Goal: Task Accomplishment & Management: Complete application form

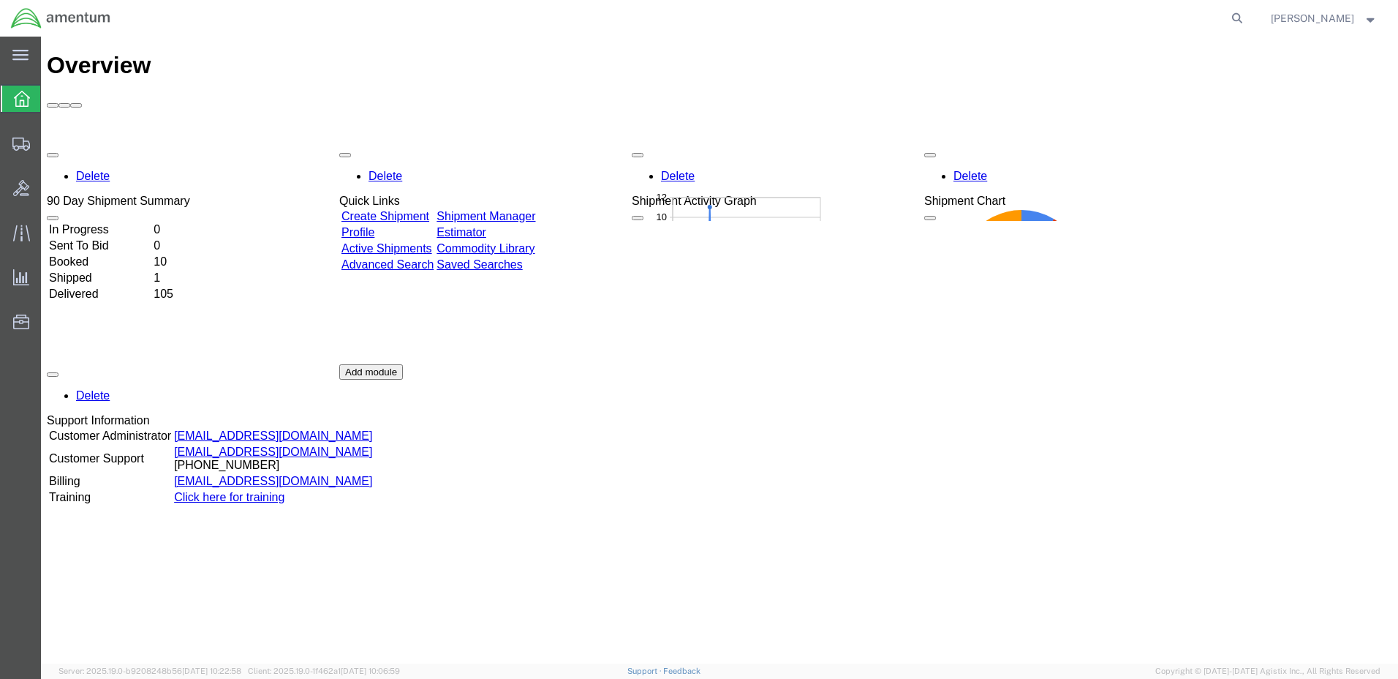
click at [393, 210] on link "Create Shipment" at bounding box center [386, 216] width 88 height 12
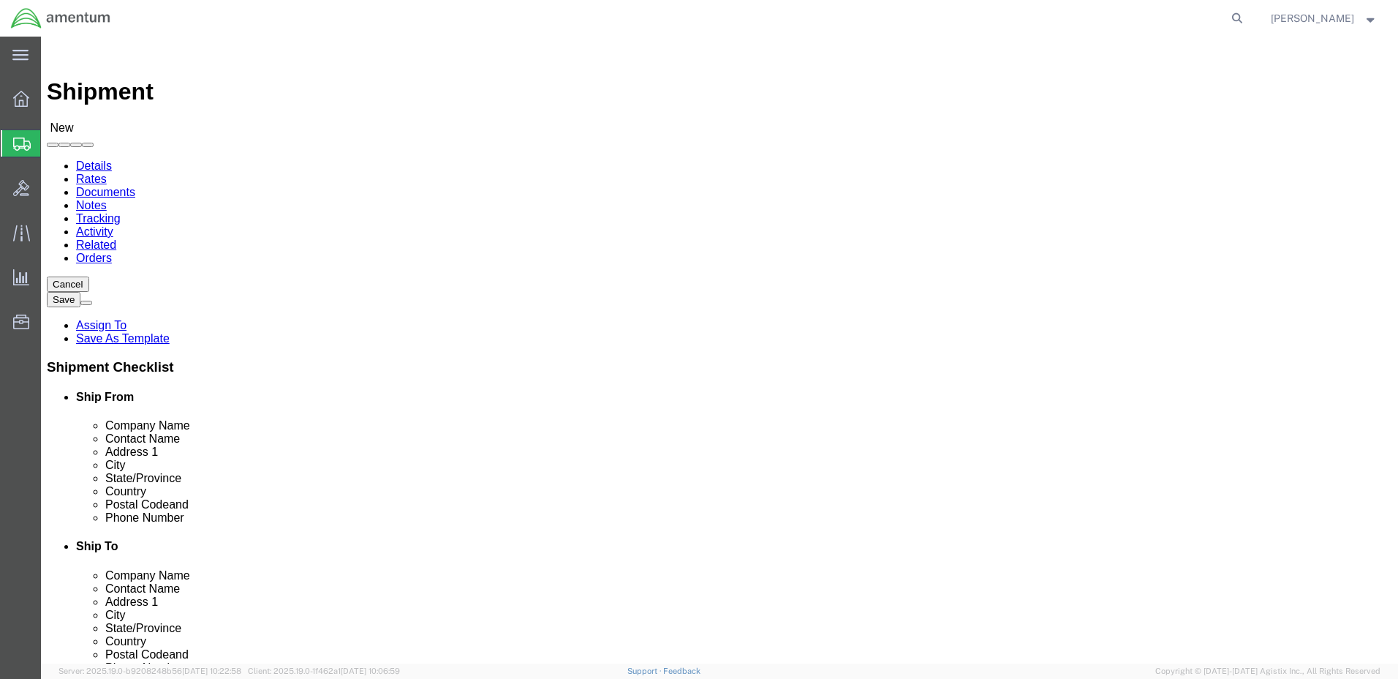
select select
click input "text"
paste input "AASF #1 [GEOGRAPHIC_DATA]"
type input "AASF #1 [GEOGRAPHIC_DATA]"
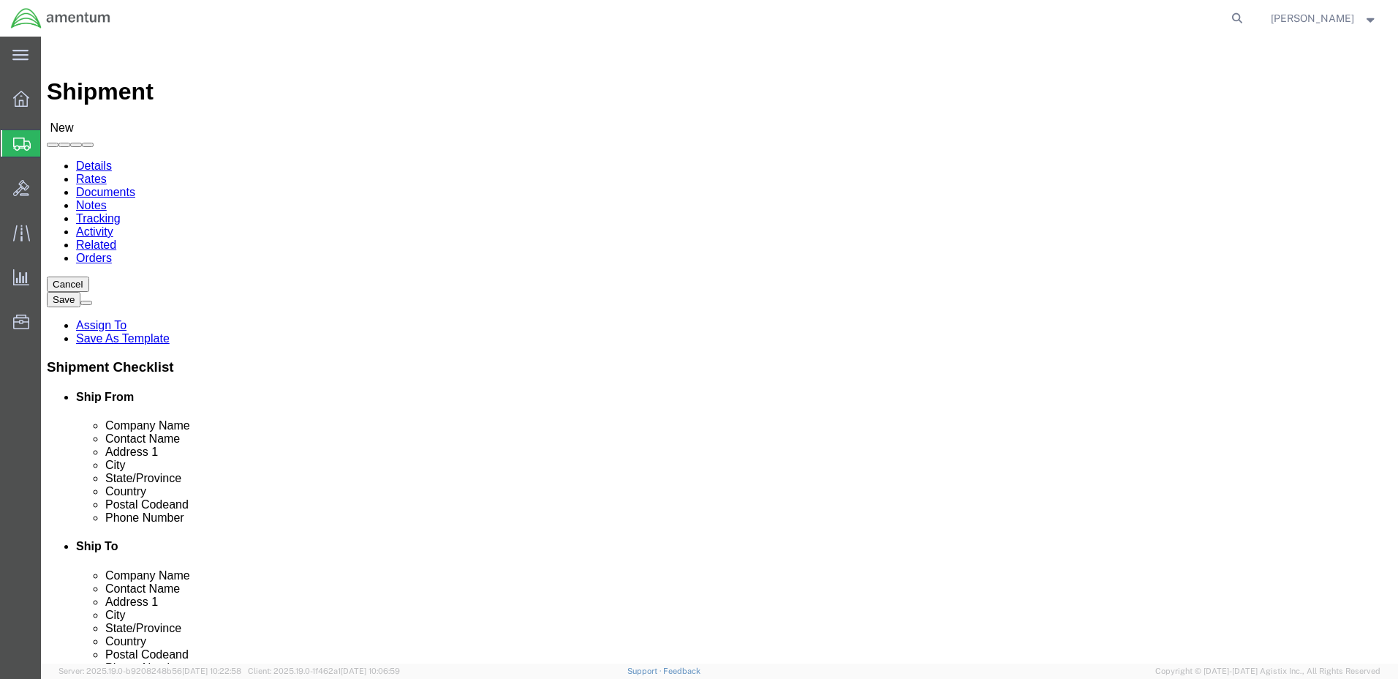
drag, startPoint x: 324, startPoint y: 246, endPoint x: 229, endPoint y: 245, distance: 95.1
click div "AASF #1 [GEOGRAPHIC_DATA]"
click input "text"
paste input "AASF #1 [GEOGRAPHIC_DATA]"
type input "AASF #1 [GEOGRAPHIC_DATA]"
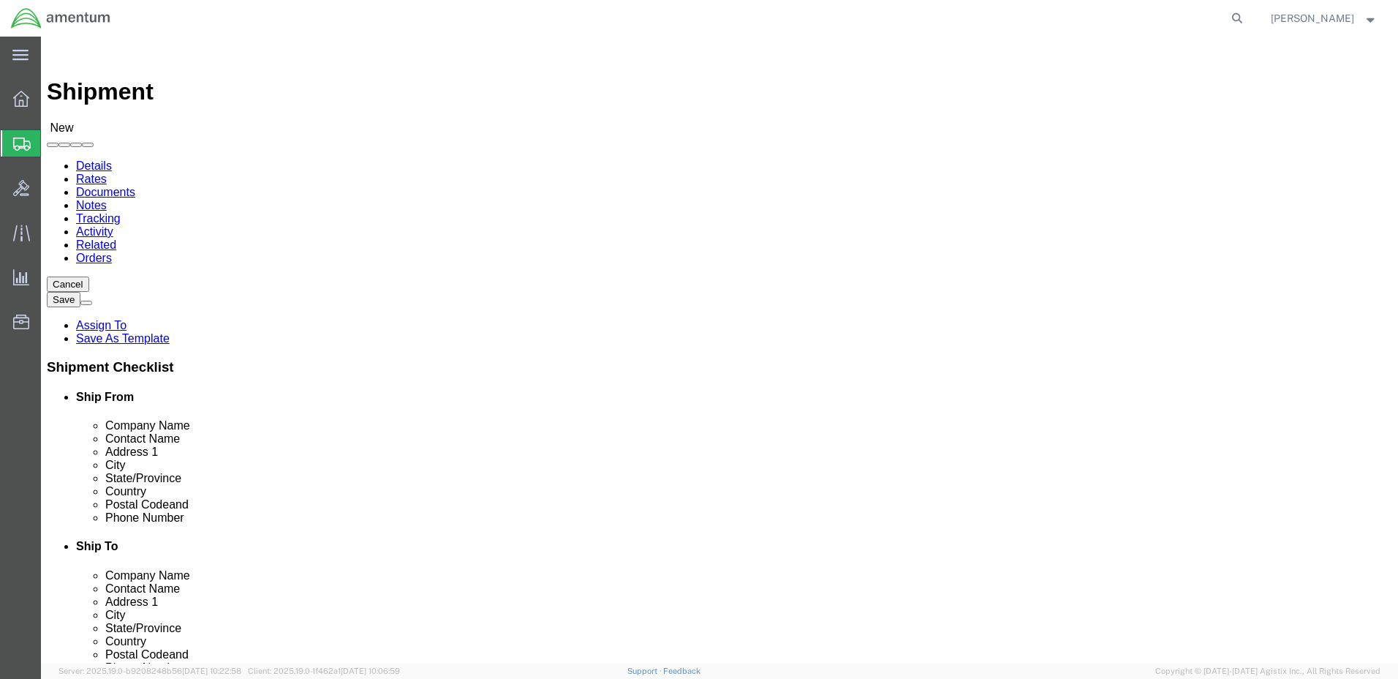
click input "text"
paste input "CW2 [PERSON_NAME]"
type input "CW2 [PERSON_NAME]"
click input "text"
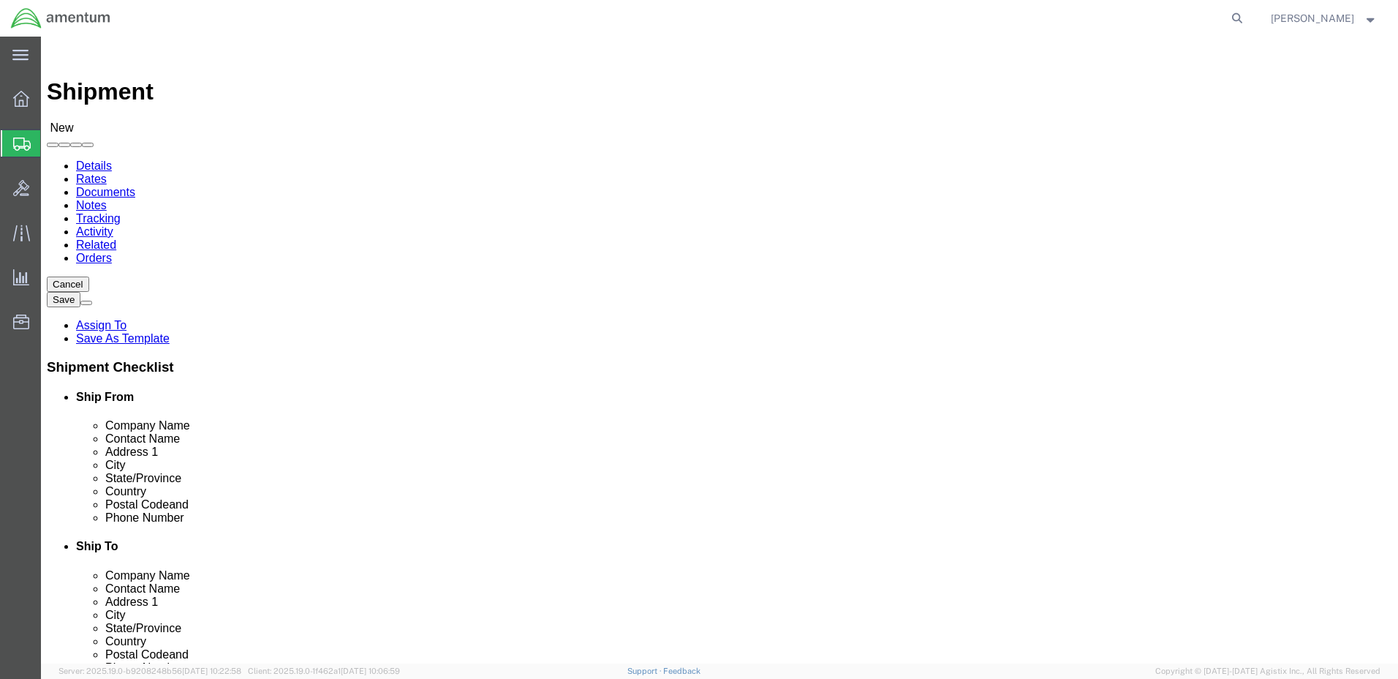
paste input "[STREET_ADDRESS]"
type input "[STREET_ADDRESS]"
select select
click input "text"
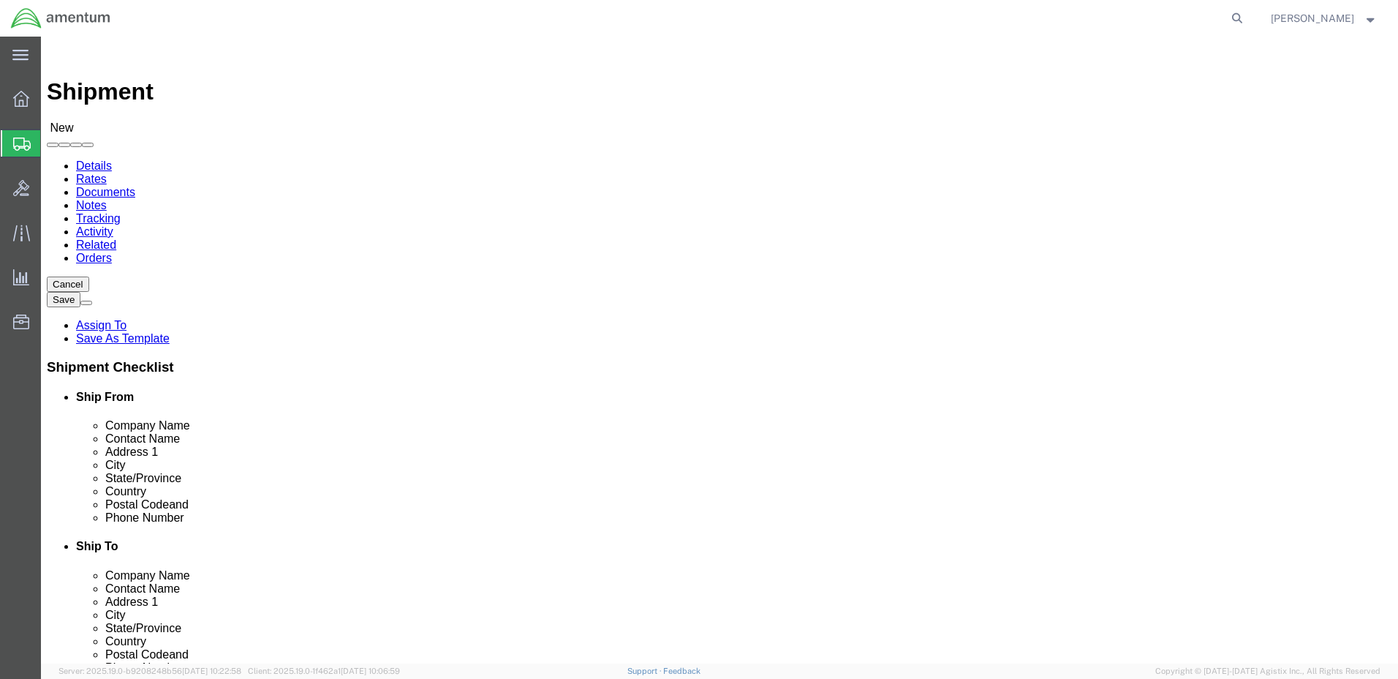
paste input "[GEOGRAPHIC_DATA]"
type input "[GEOGRAPHIC_DATA]"
click input "[STREET_ADDRESS]"
click input "[GEOGRAPHIC_DATA]"
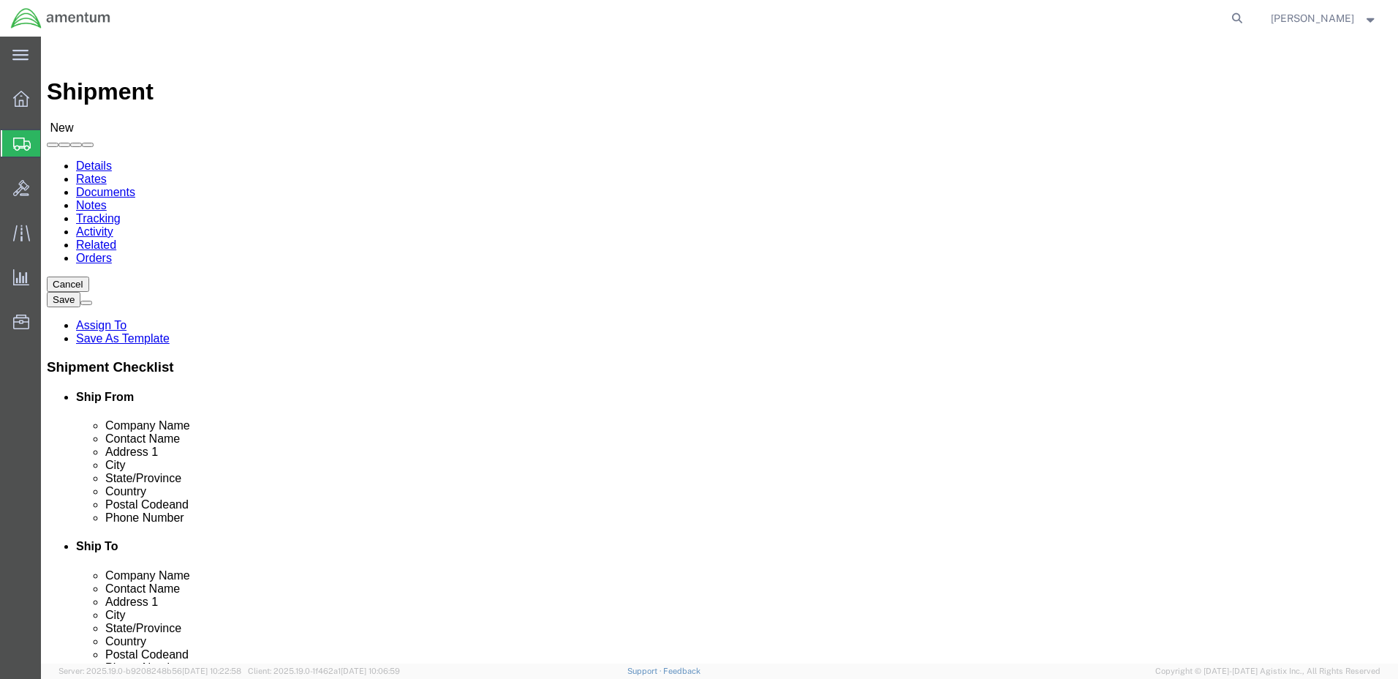
select select
select select "OK"
click input "text"
type input "73051"
select select
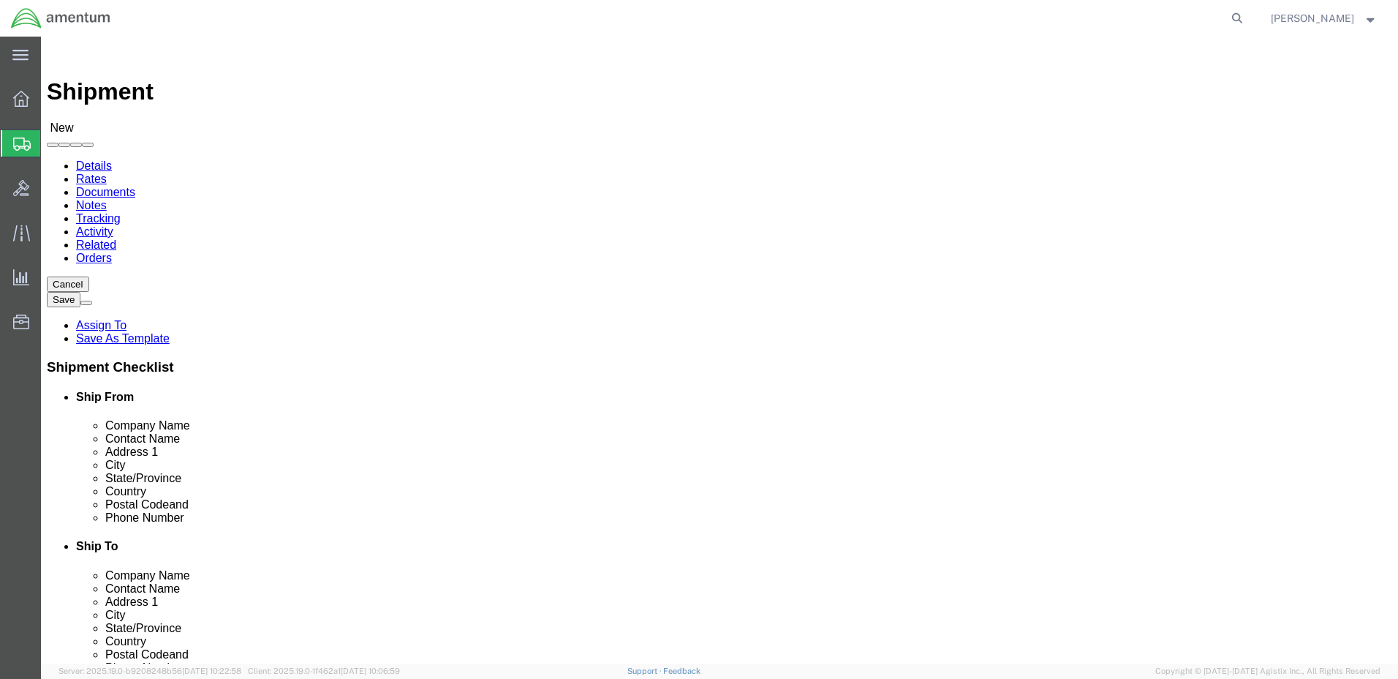
click input "text"
paste input "[PHONE_NUMBER]"
type input "[PHONE_NUMBER]"
click input "text"
paste input "[PERSON_NAME][DOMAIN_NAME][EMAIL_ADDRESS][DOMAIN_NAME]"
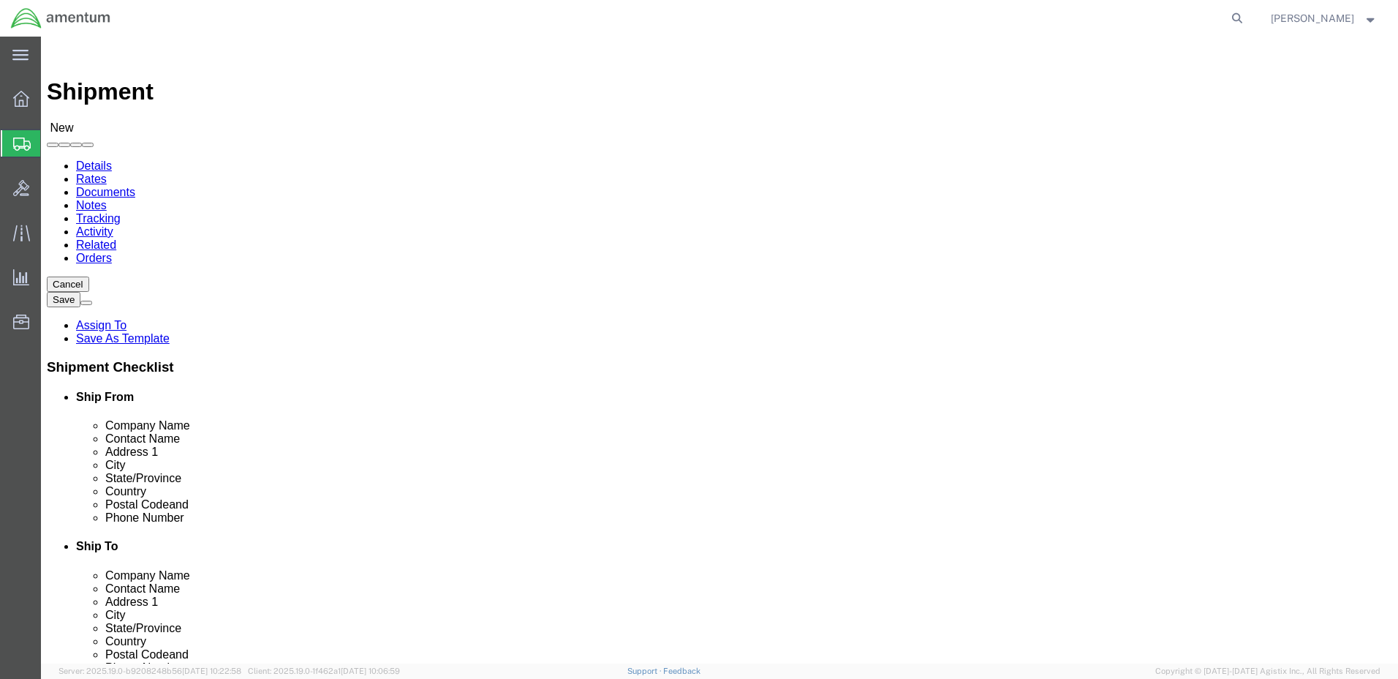
type input "[PERSON_NAME][DOMAIN_NAME][EMAIL_ADDRESS][DOMAIN_NAME]"
click input "checkbox"
checkbox input "false"
click input "text"
type input "[PERSON_NAME]"
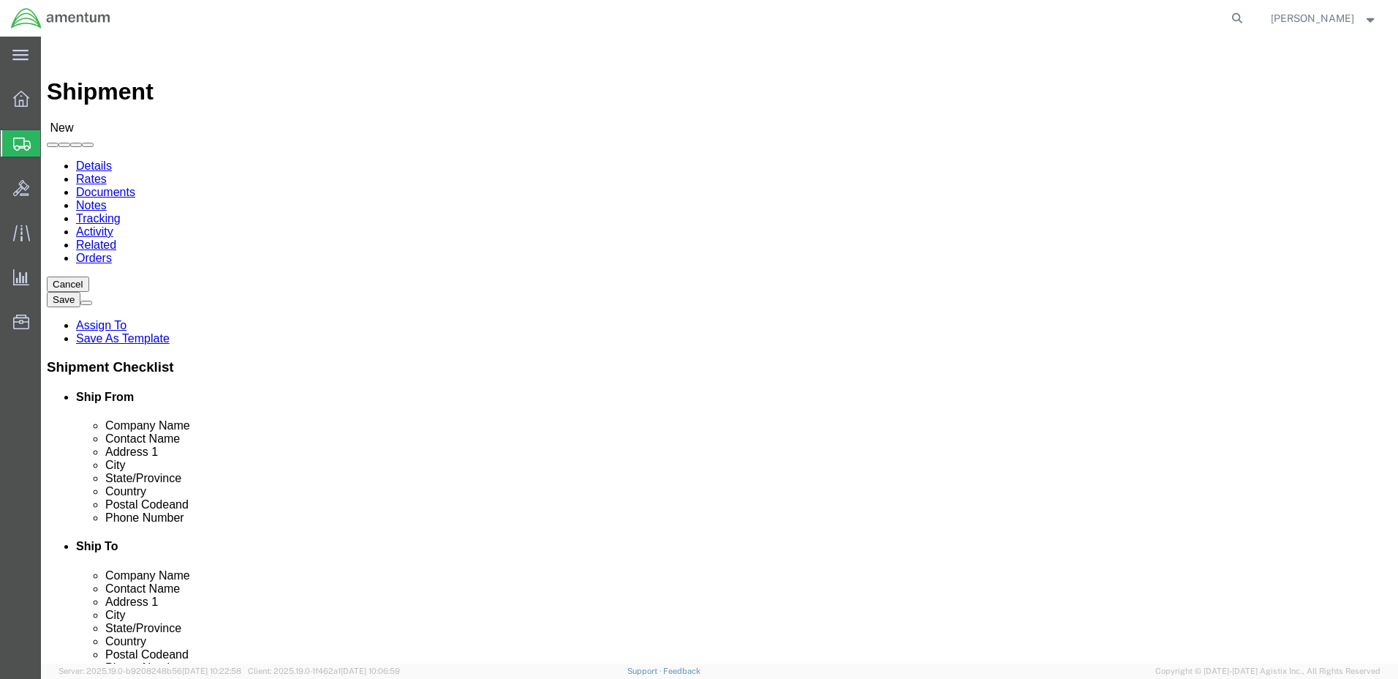
click p "- Amentum - ([PERSON_NAME]) [STREET_ADDRESS][PERSON_NAME]"
select select
type input "Amentum"
type input "[PERSON_NAME]"
type input "[STREET_ADDRESS] and Blacksheep Run"
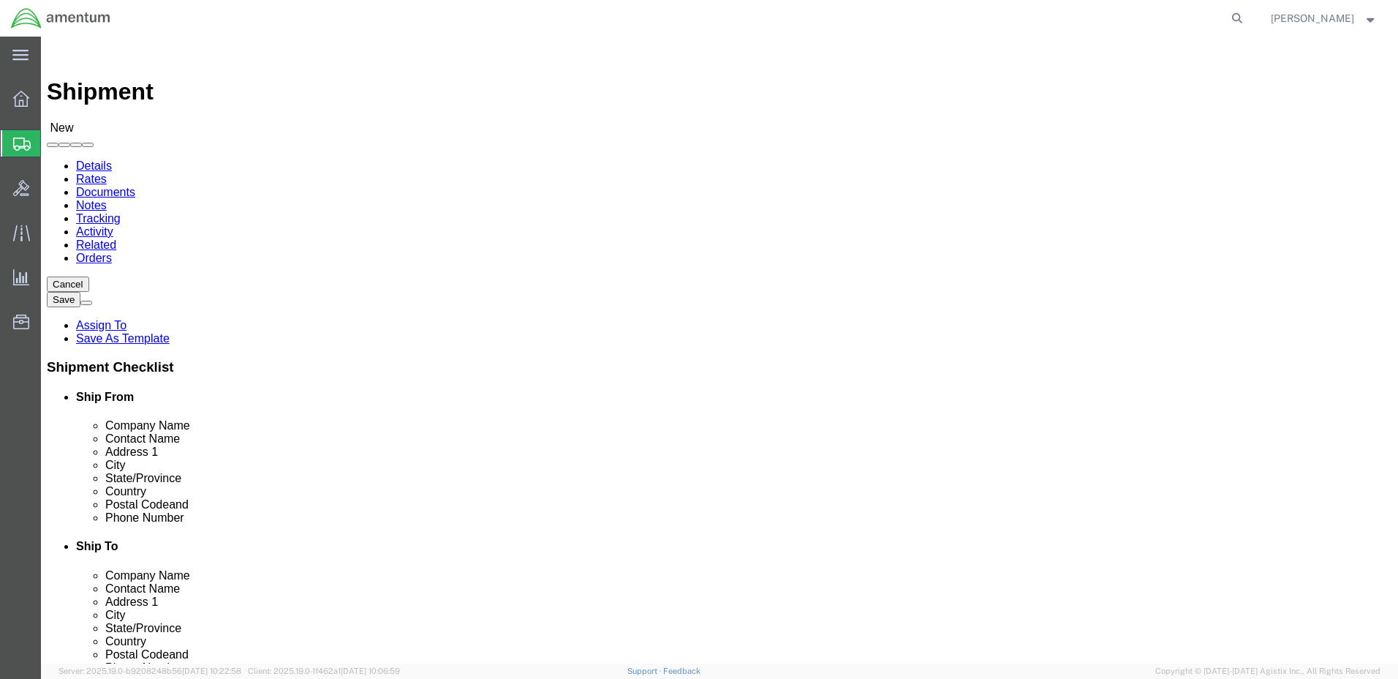
type input "Fort [PERSON_NAME]"
type input "42223"
type input "2704613064"
type input "[PERSON_NAME][EMAIL_ADDRESS][DOMAIN_NAME]"
checkbox input "true"
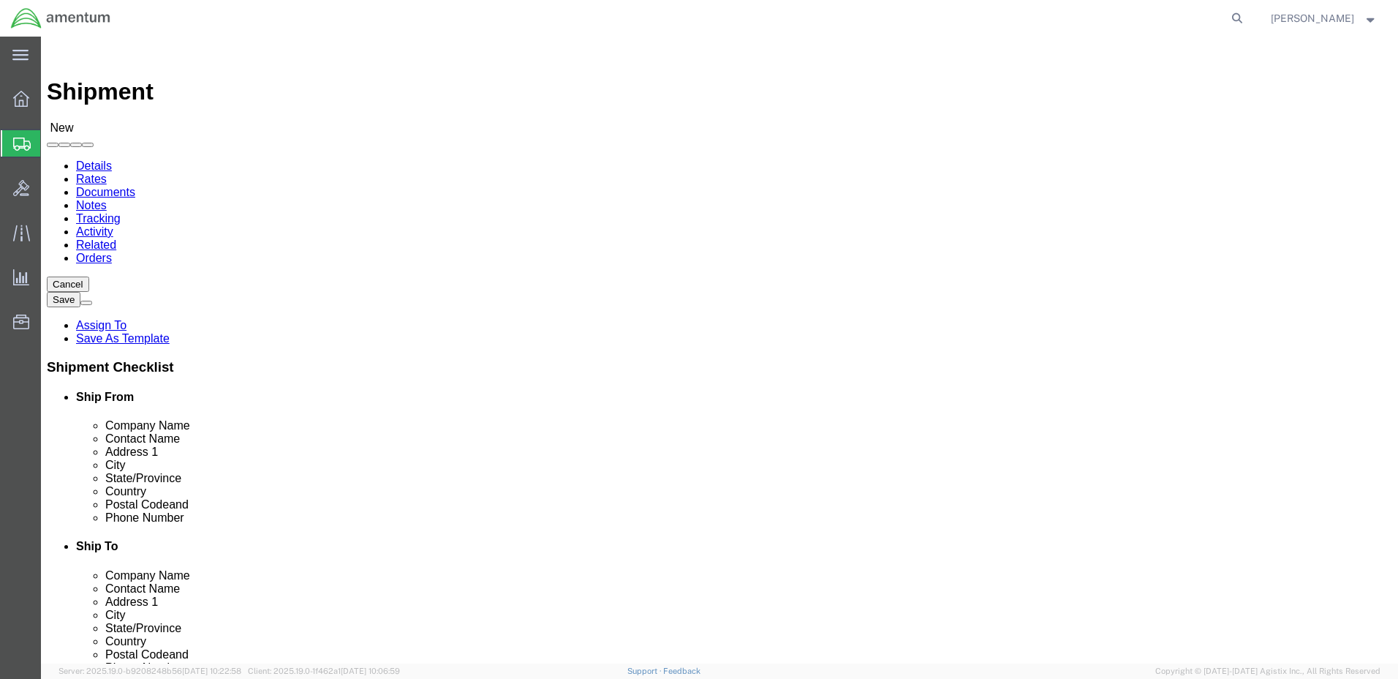
select select "KY"
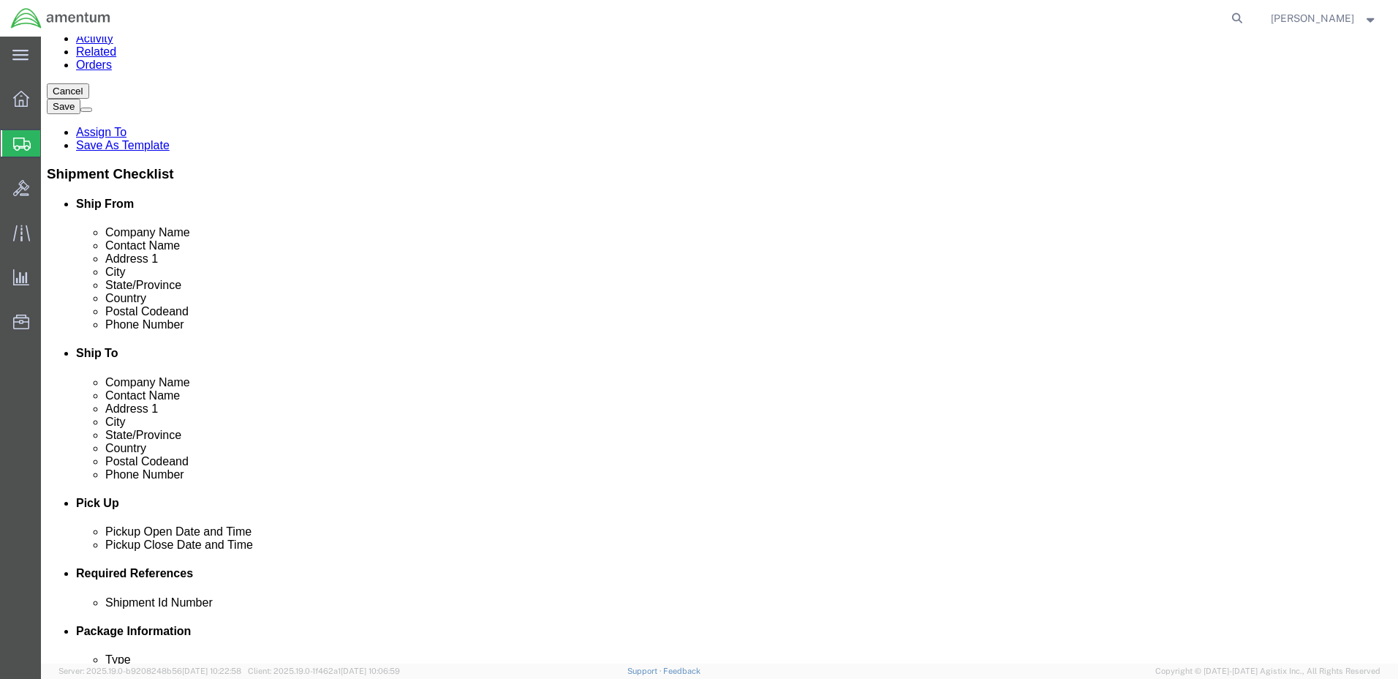
scroll to position [219, 0]
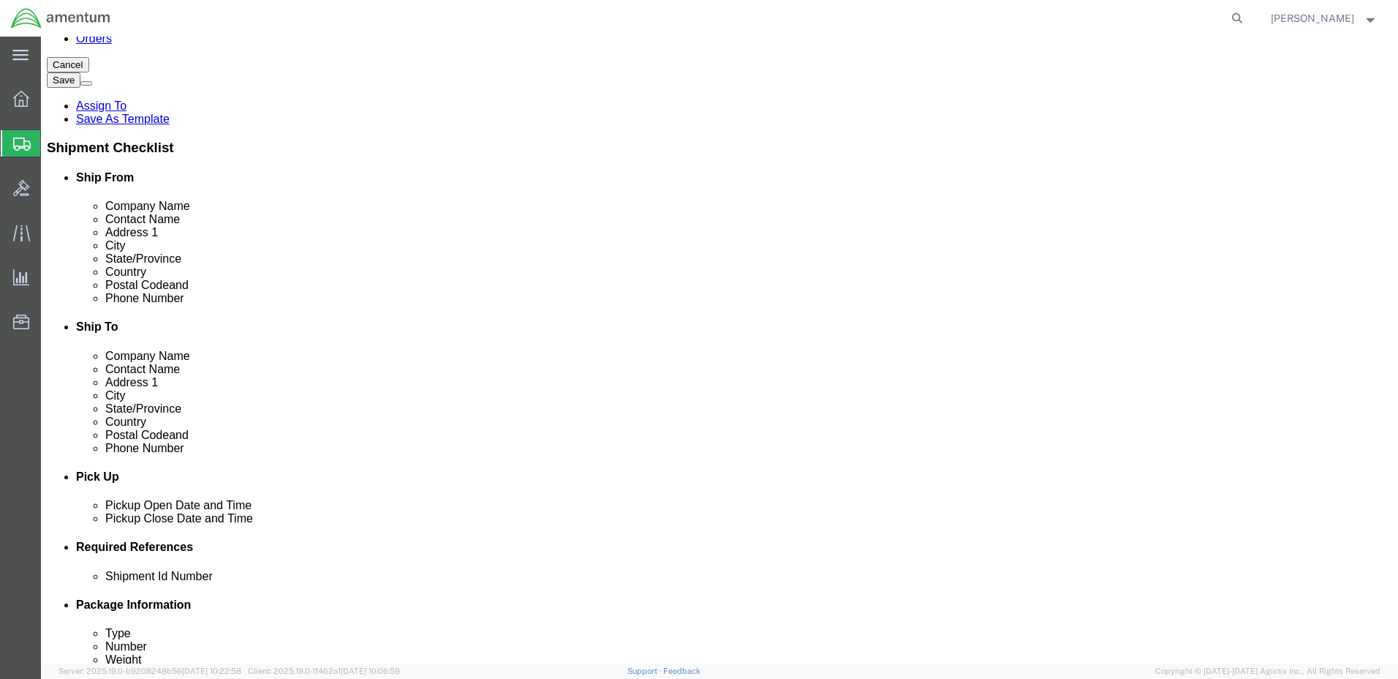
type input "[PERSON_NAME]"
click div "[DATE] 2:00 PM"
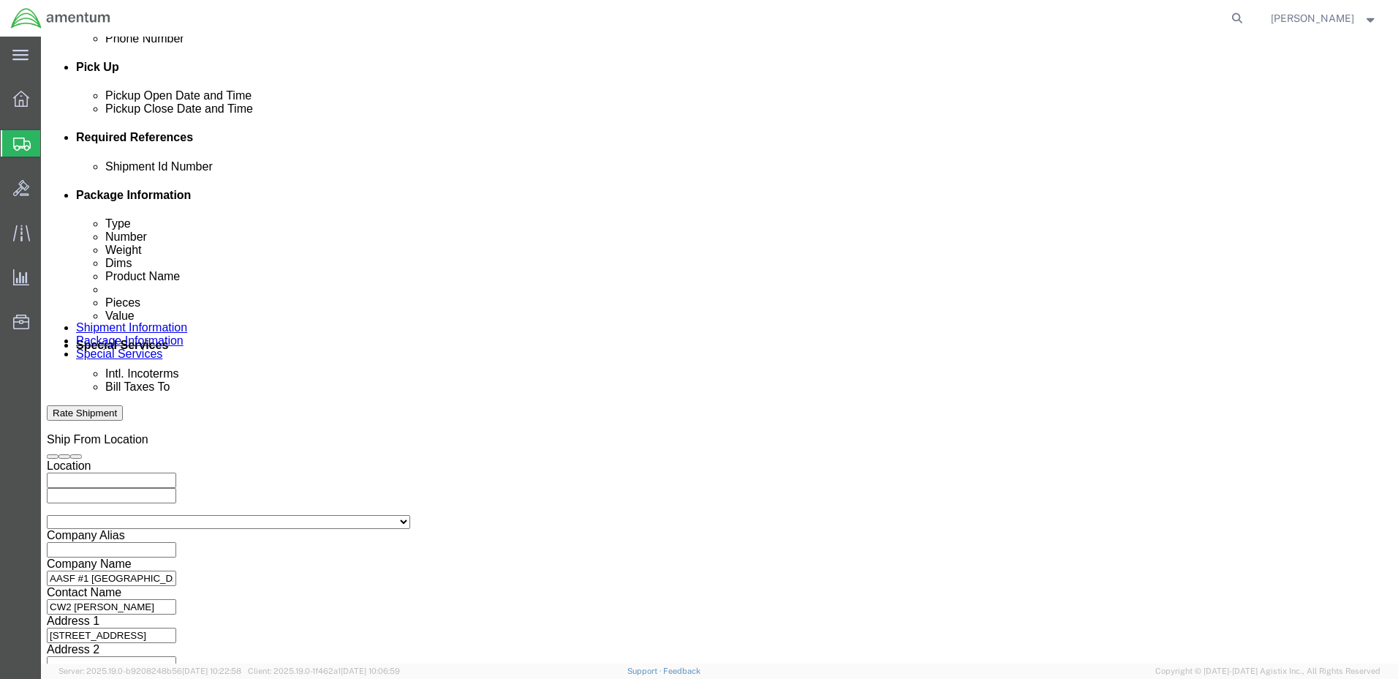
click button "Apply"
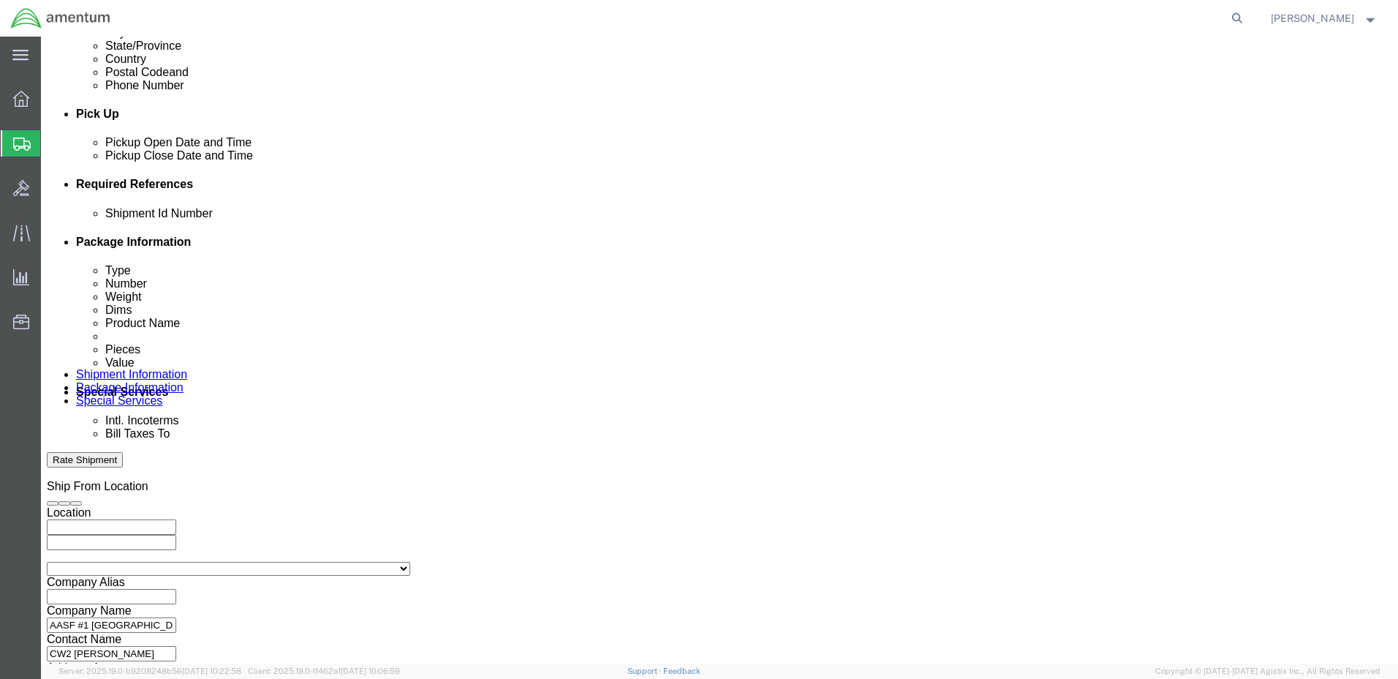
scroll to position [483, 0]
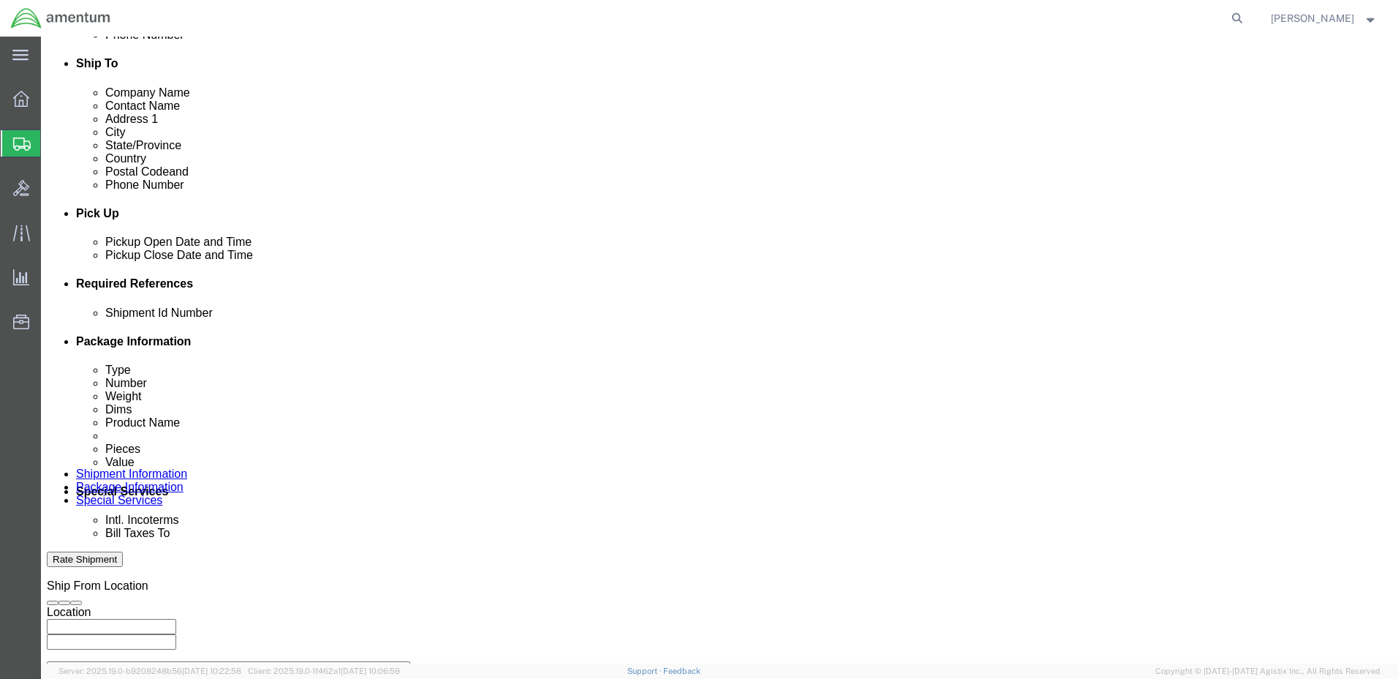
click div
click input "4:00 PM"
click input "7:00 PM"
click input "4:00 AM"
type input "7:00 AM"
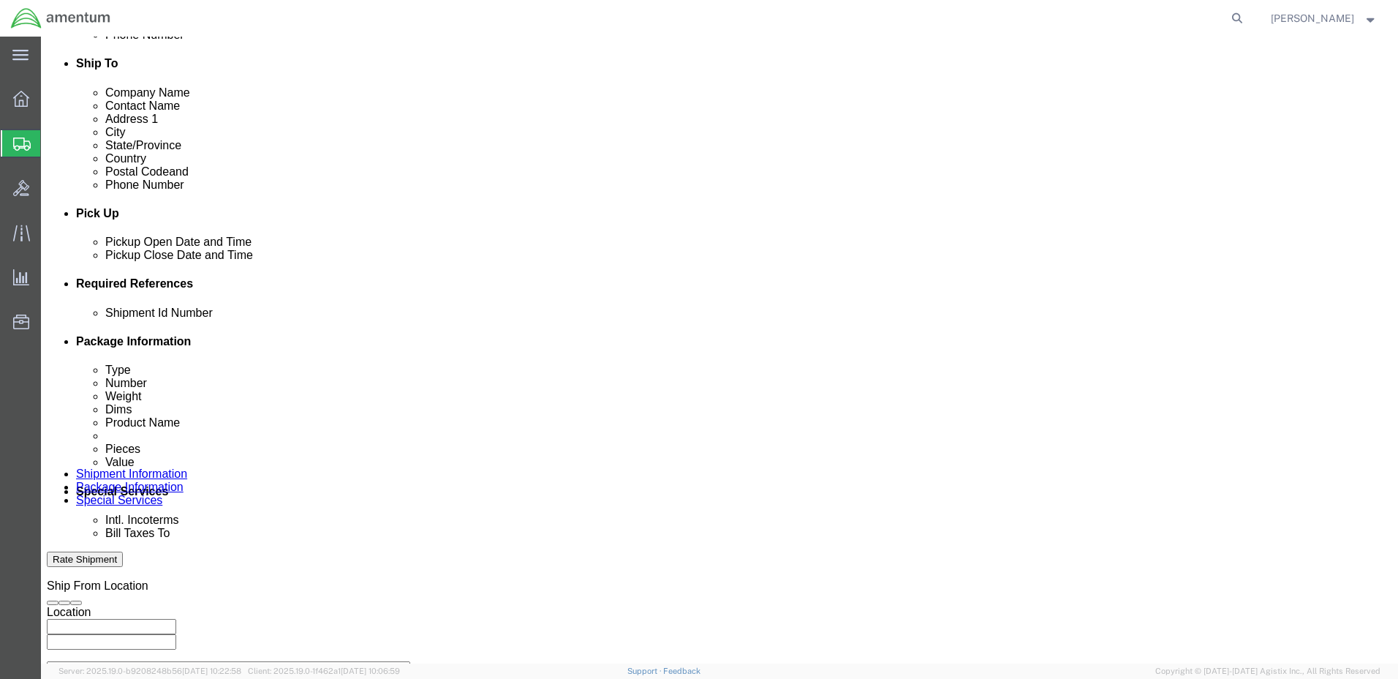
click button "Apply"
click div
click input "3:00 AM"
click input "8:00 PM"
type input "3:00 PM"
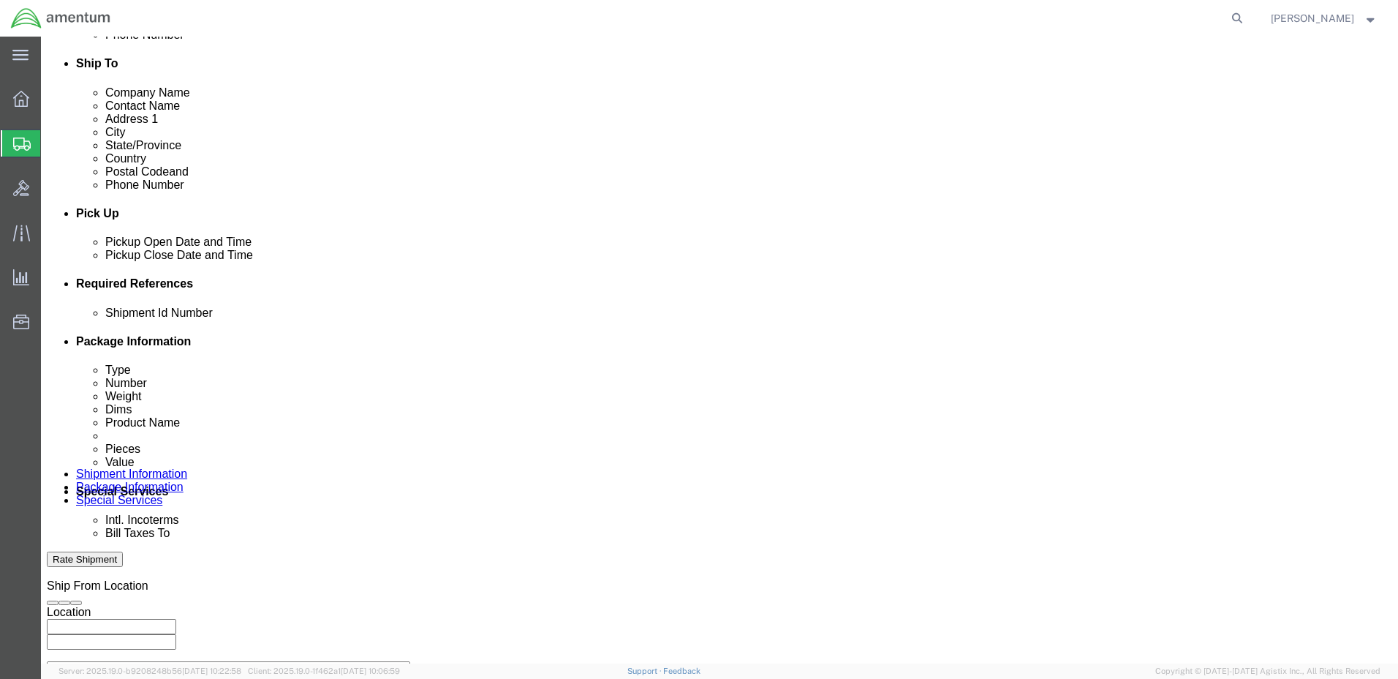
click button "Apply"
click input "text"
type input "1511AB.100"
click button "Add reference"
click select "Select Account Type Activity ID Airline Appointment Number ASN Batch Request # …"
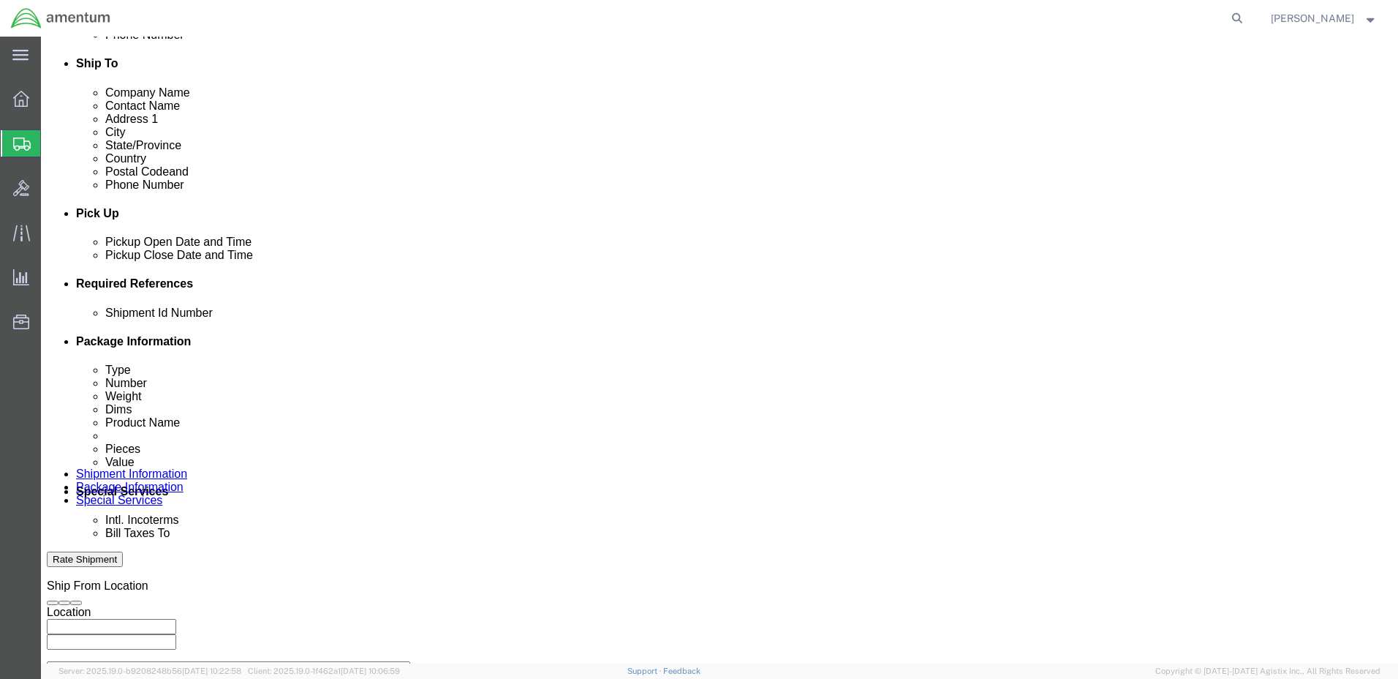
select select "PROJNUM"
click select "Select Account Type Activity ID Airline Appointment Number ASN Batch Request # …"
click input "text"
paste input "4998.R.1511.AB.AX.00.FCAM.00"
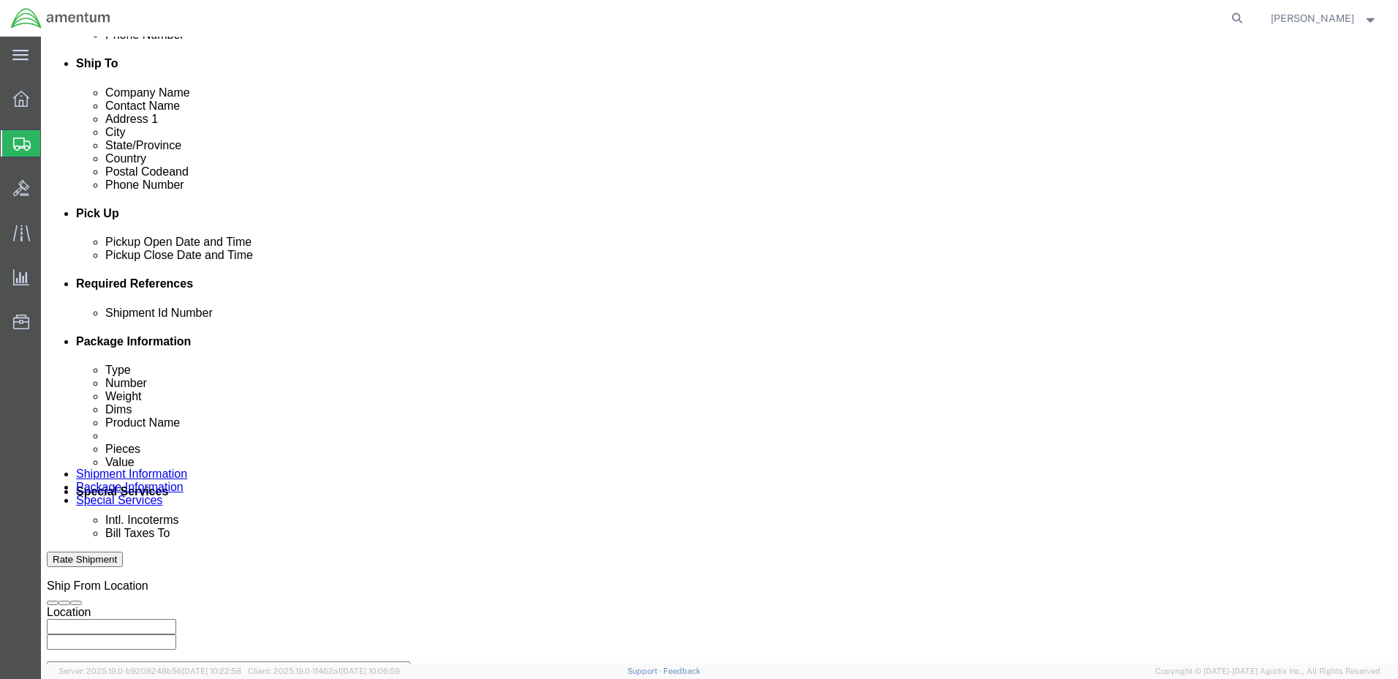
type input "4998.R.1511.AB.AX.00.FCAM.00"
click div "Shipment Id Number 1511AB.100 Select Account Type Activity ID Airline Appointme…"
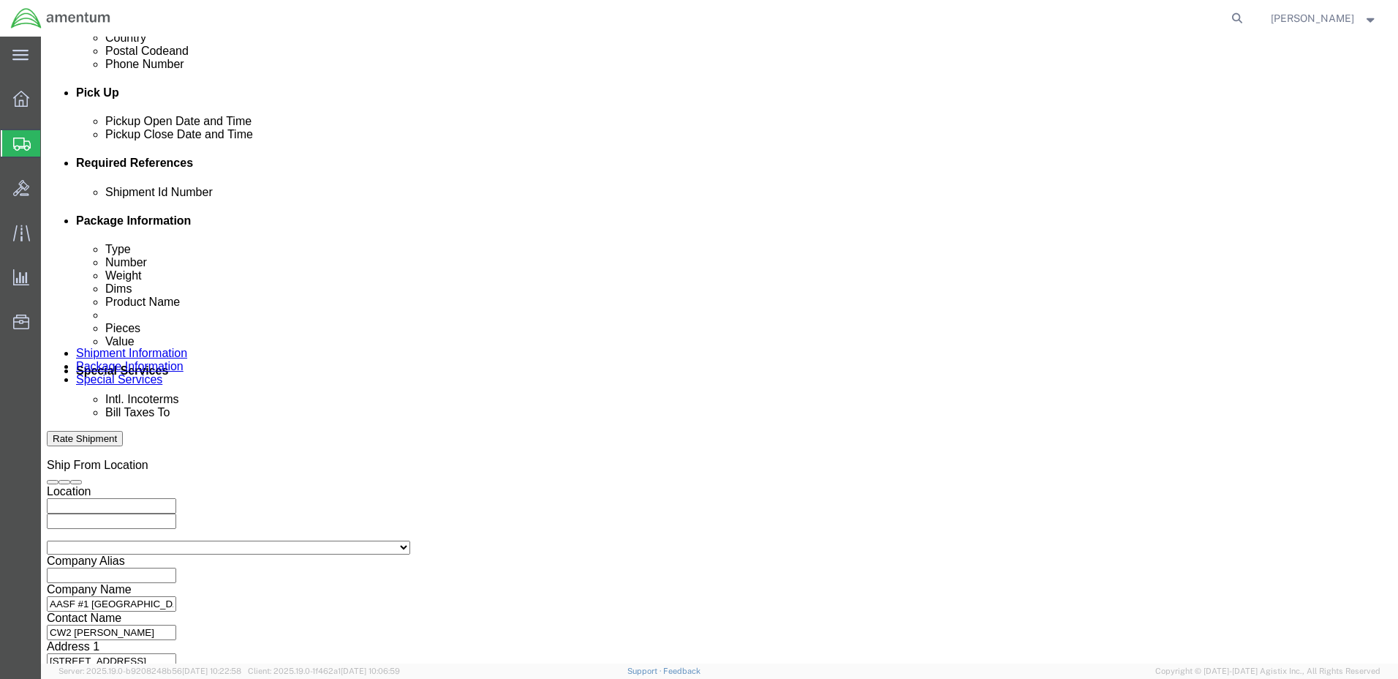
scroll to position [629, 0]
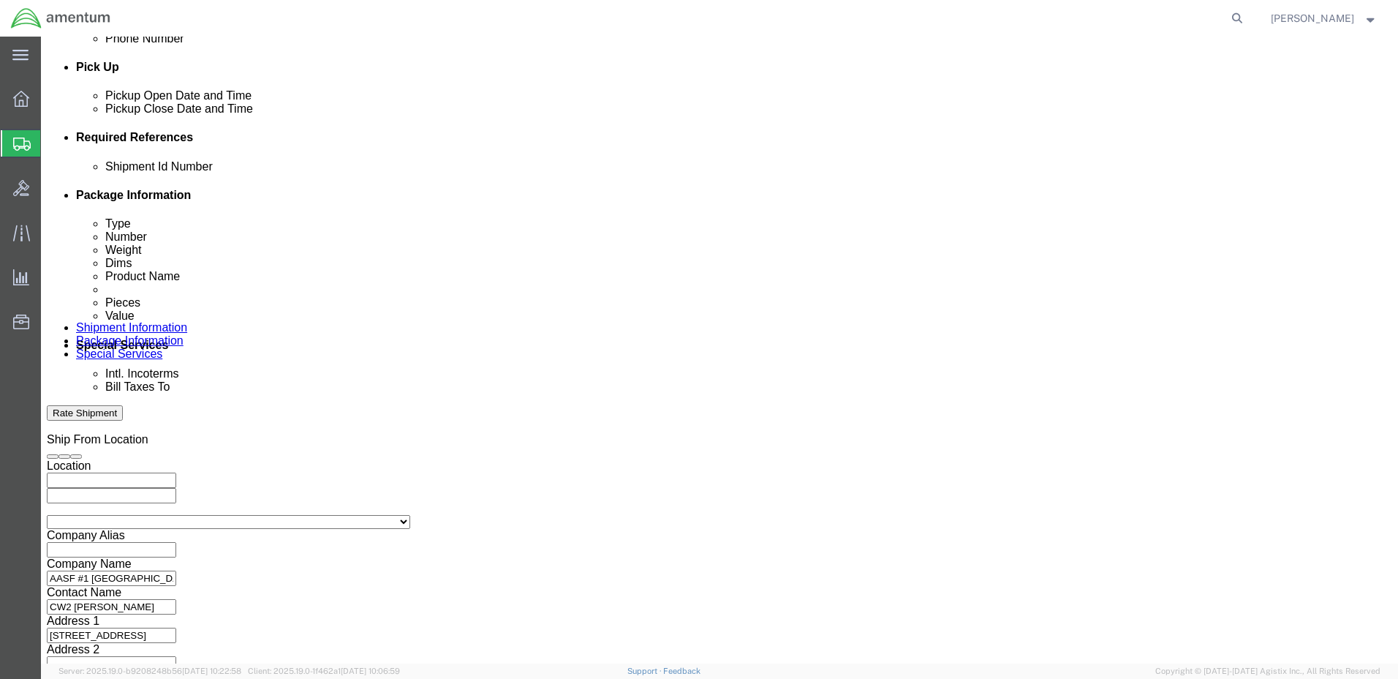
click button "Continue"
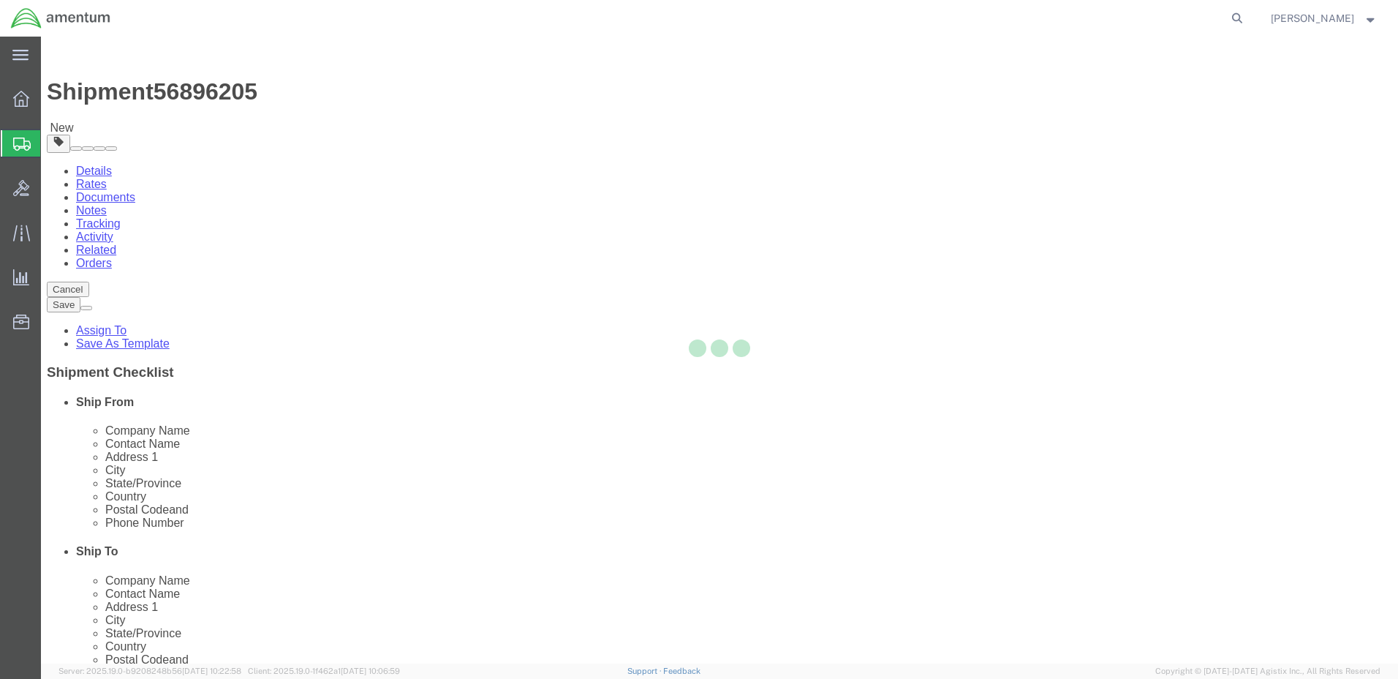
select select "CBOX"
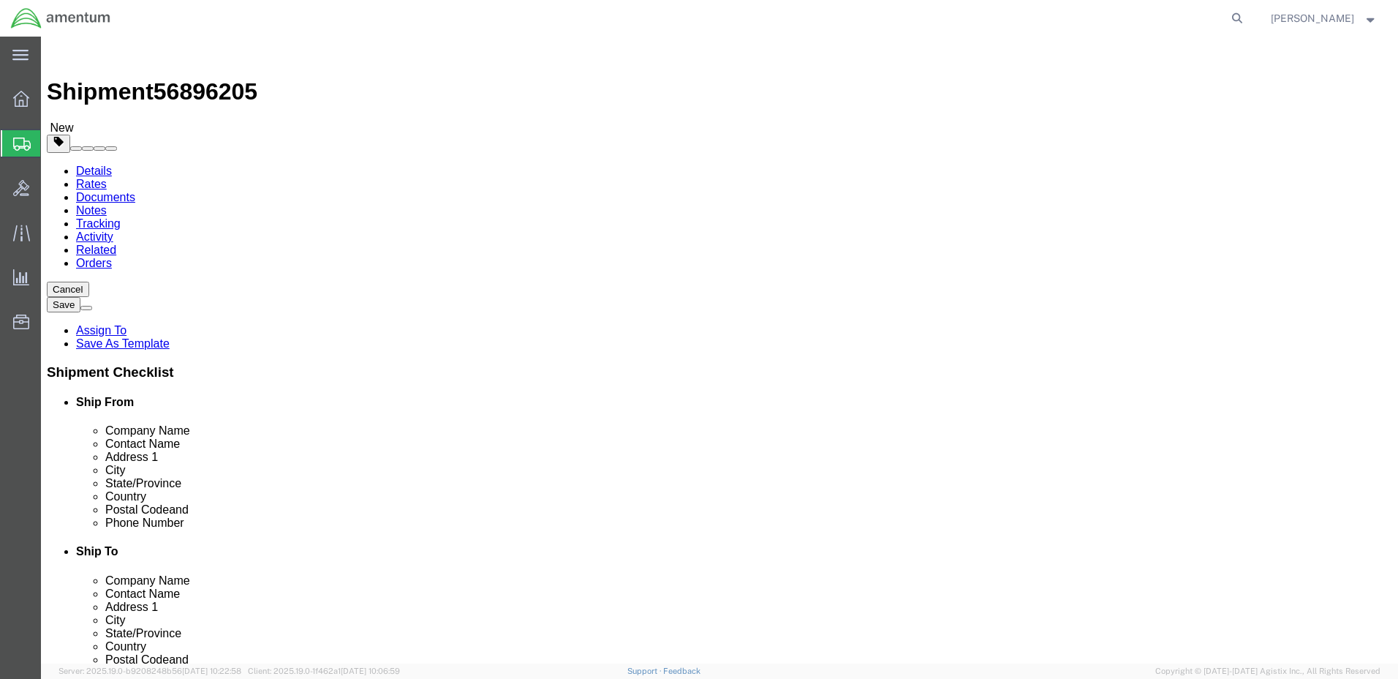
click input "text"
type input "20"
click input "text"
type input "14"
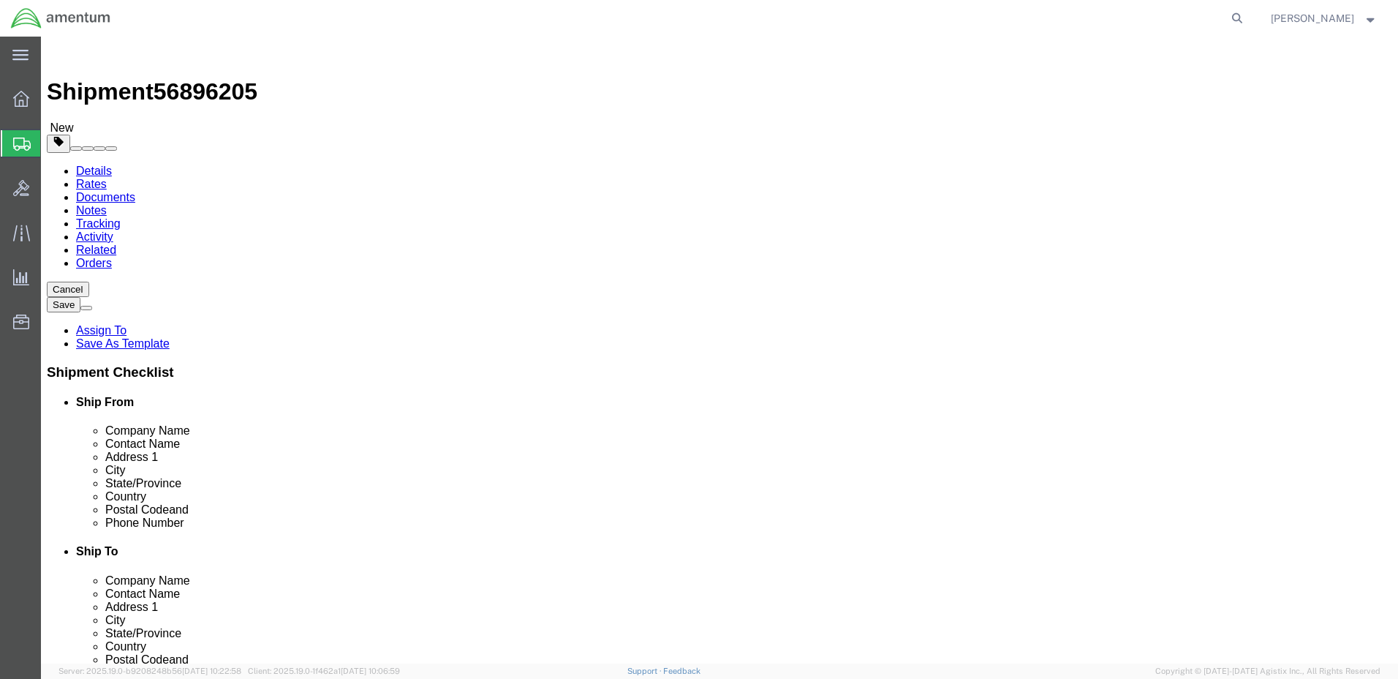
click input "text"
type input "13"
click input "0.00"
type input "5"
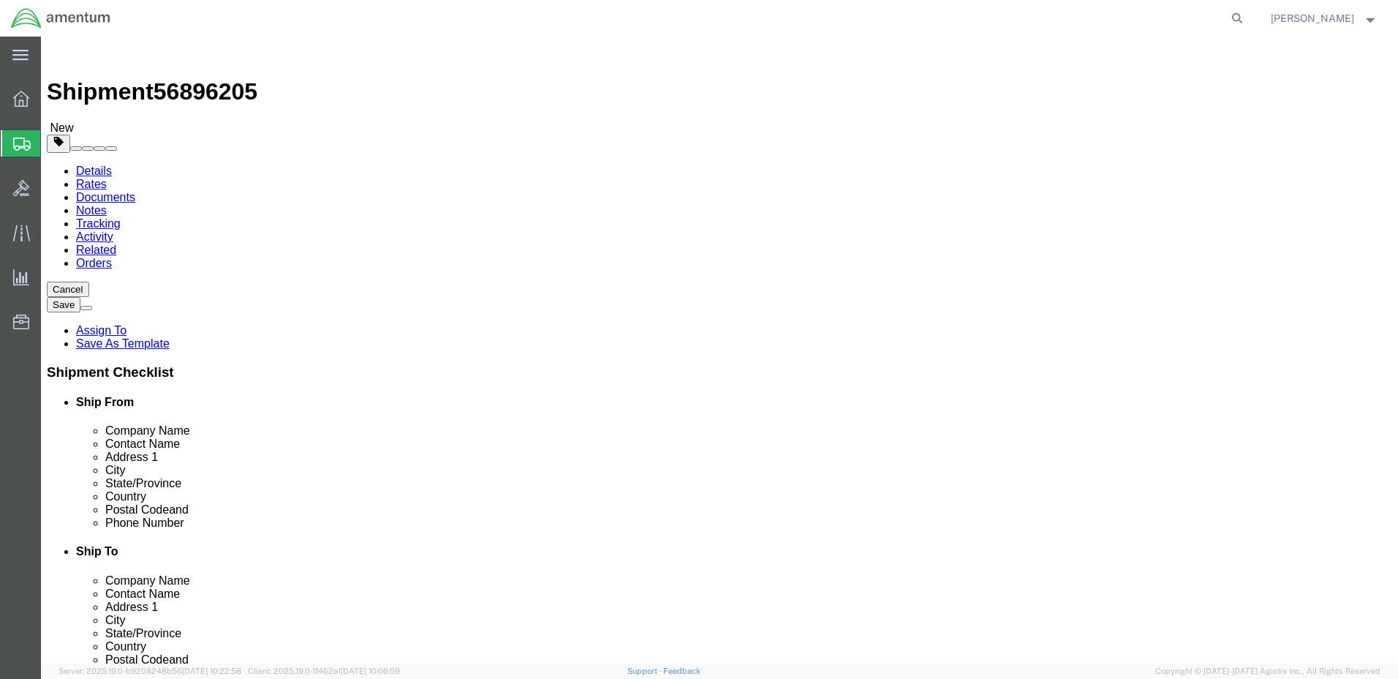
click span
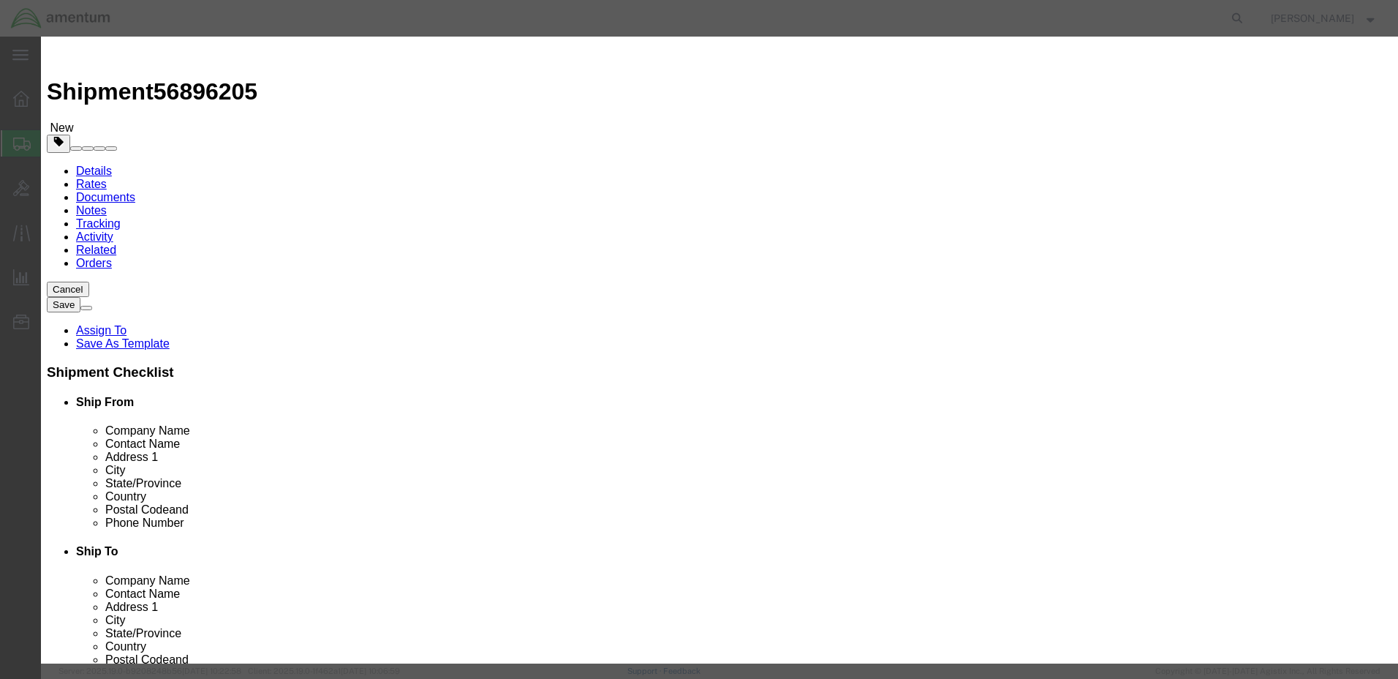
click input "text"
type input "ANTENNA"
click div "Commodity library"
drag, startPoint x: 443, startPoint y: 139, endPoint x: 413, endPoint y: 141, distance: 30.8
click div "Pieces 0 Select Bag Barrels 100Board Feet Bottle Box Blister Pack Carats Can Ca…"
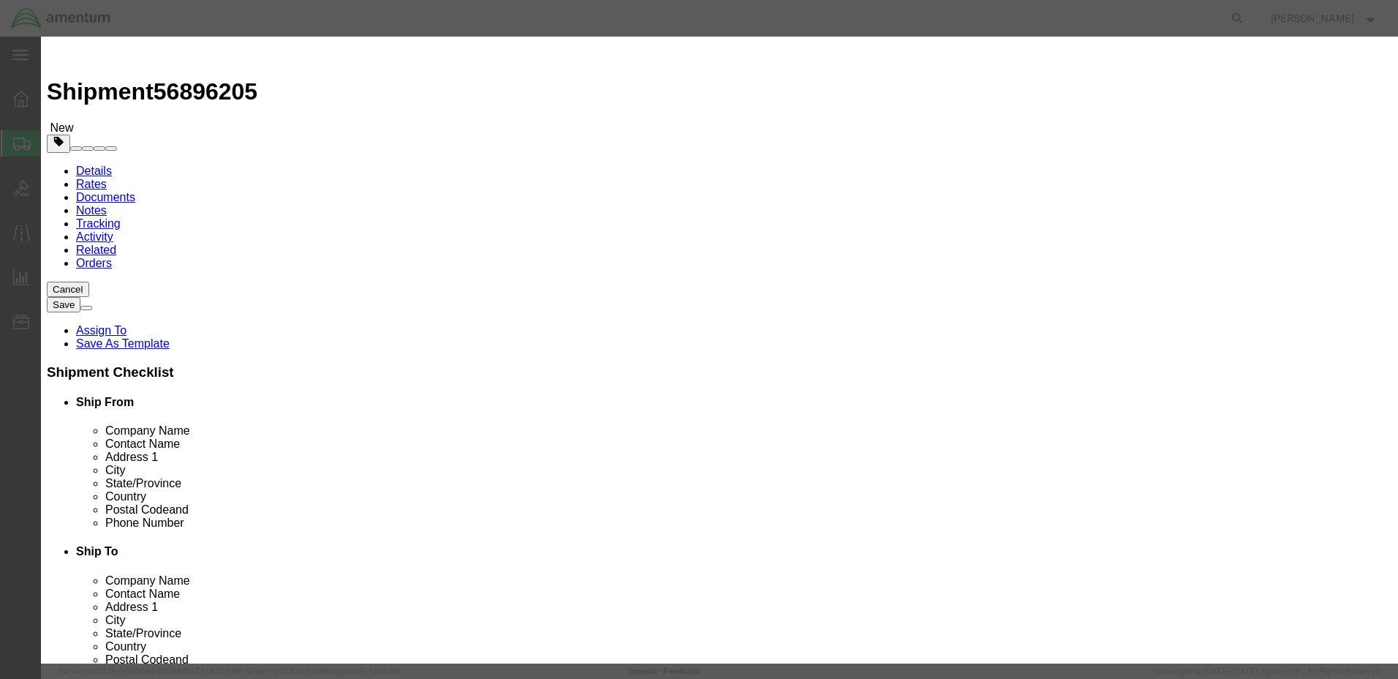
type input "1"
click input "text"
type input "500"
click input "ANTENNA"
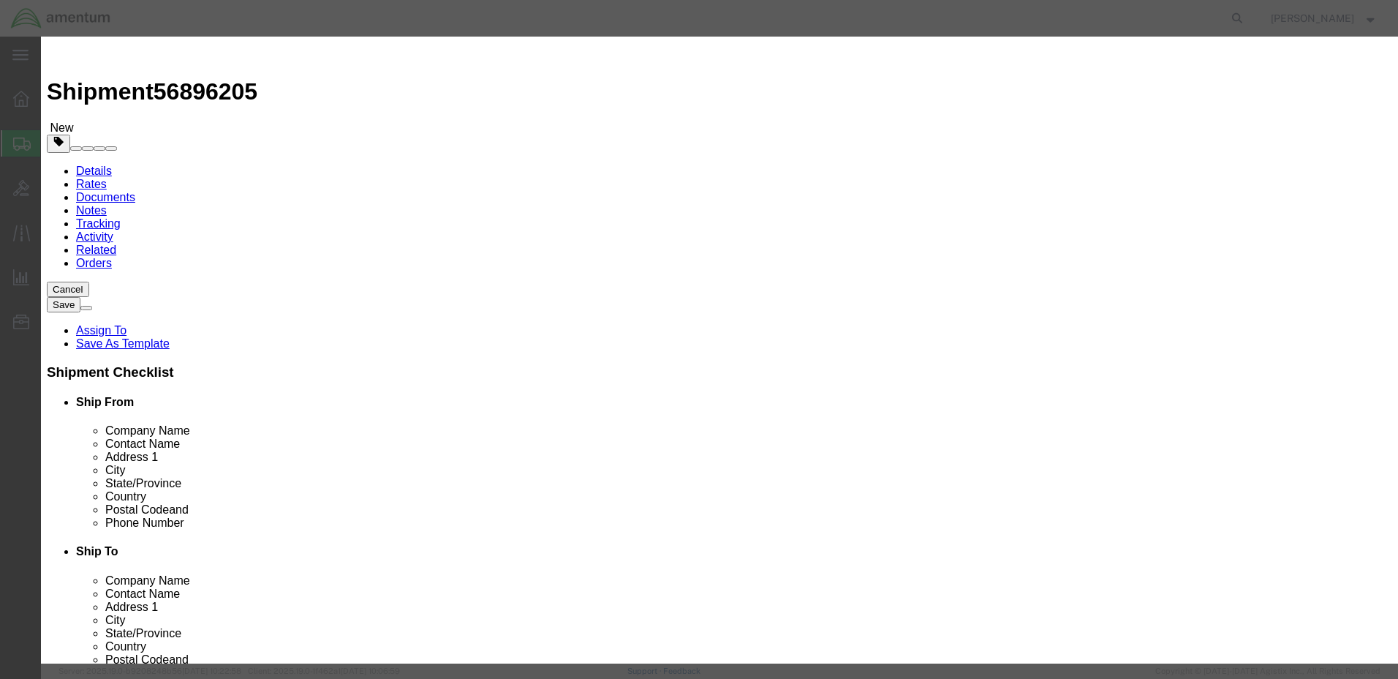
click textarea
paste textarea "ANTENNA"
type textarea "ANTENNA"
click button "Save & Close"
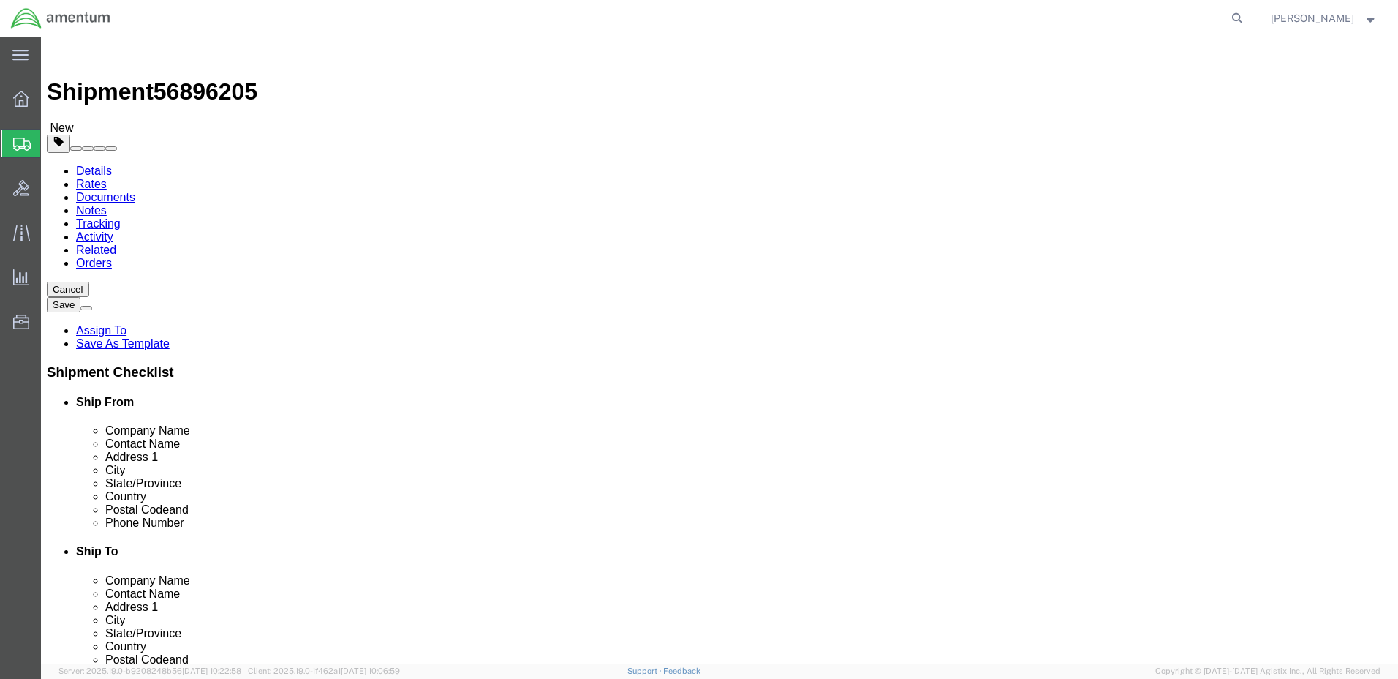
click button "Continue"
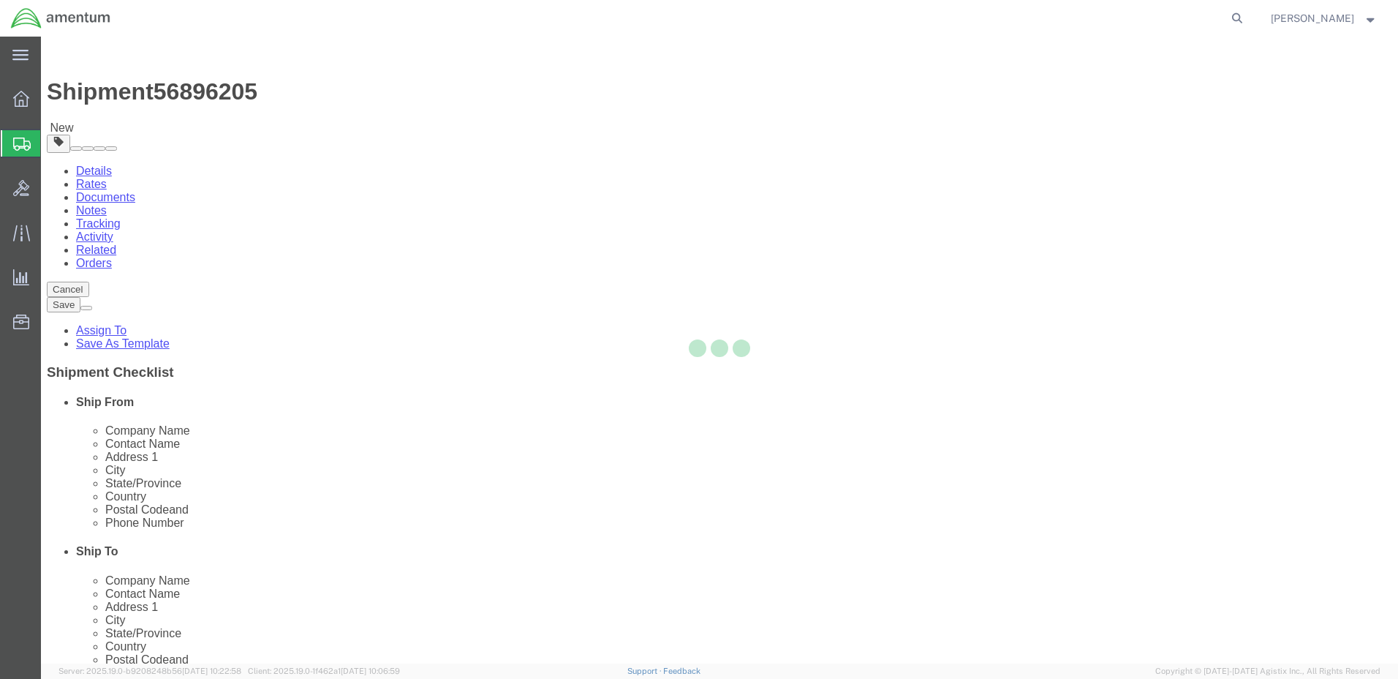
select select
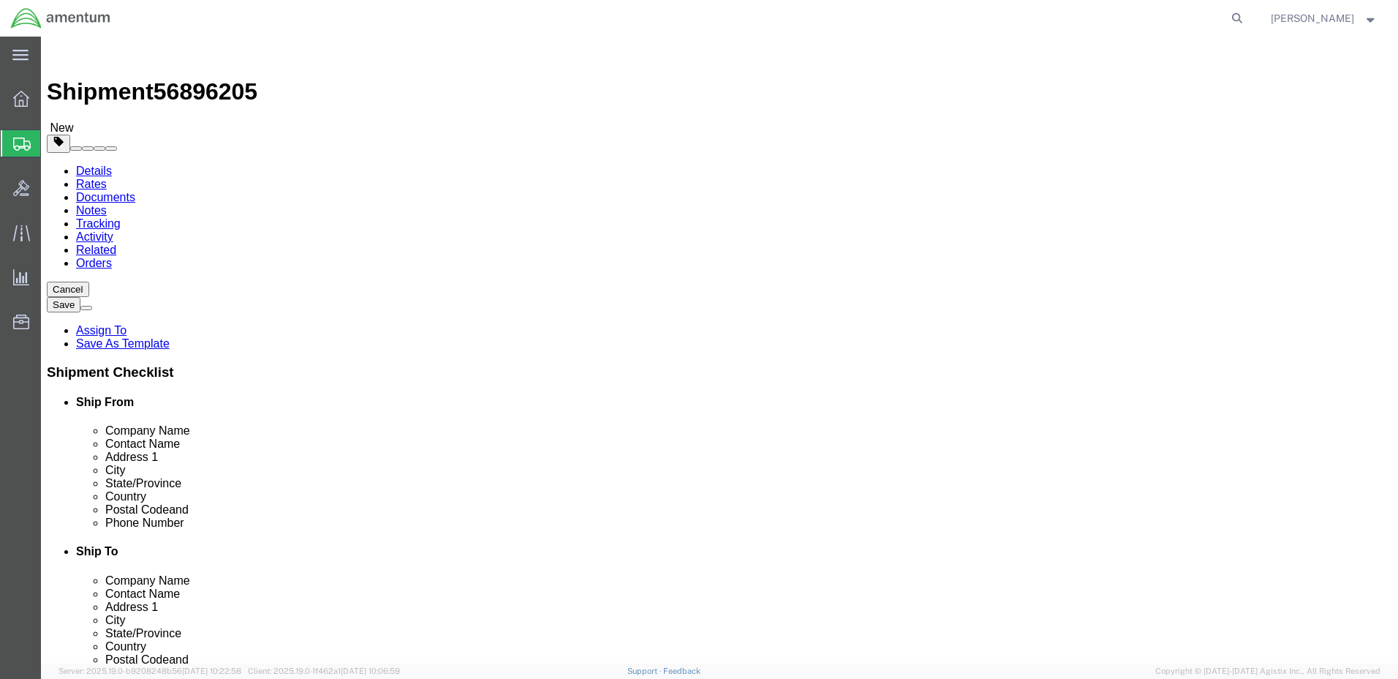
click button "Rate Shipment"
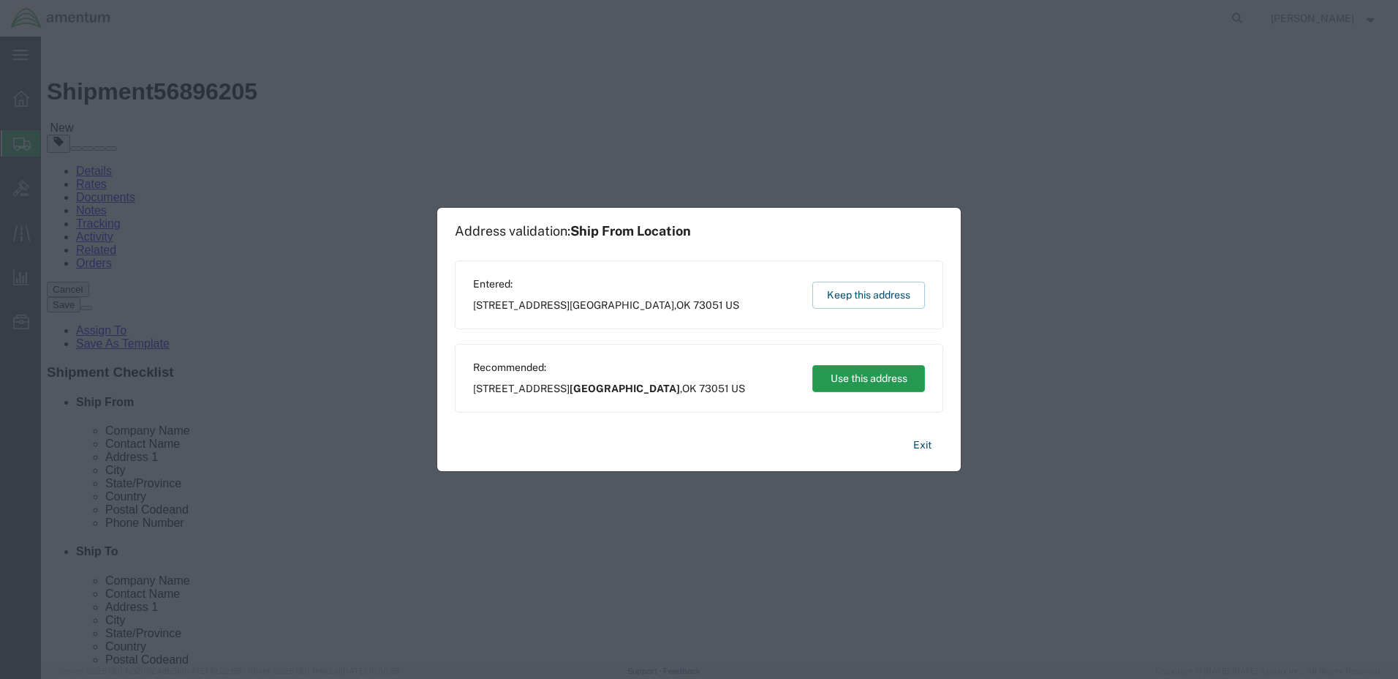
click at [858, 378] on button "Use this address" at bounding box center [869, 378] width 113 height 27
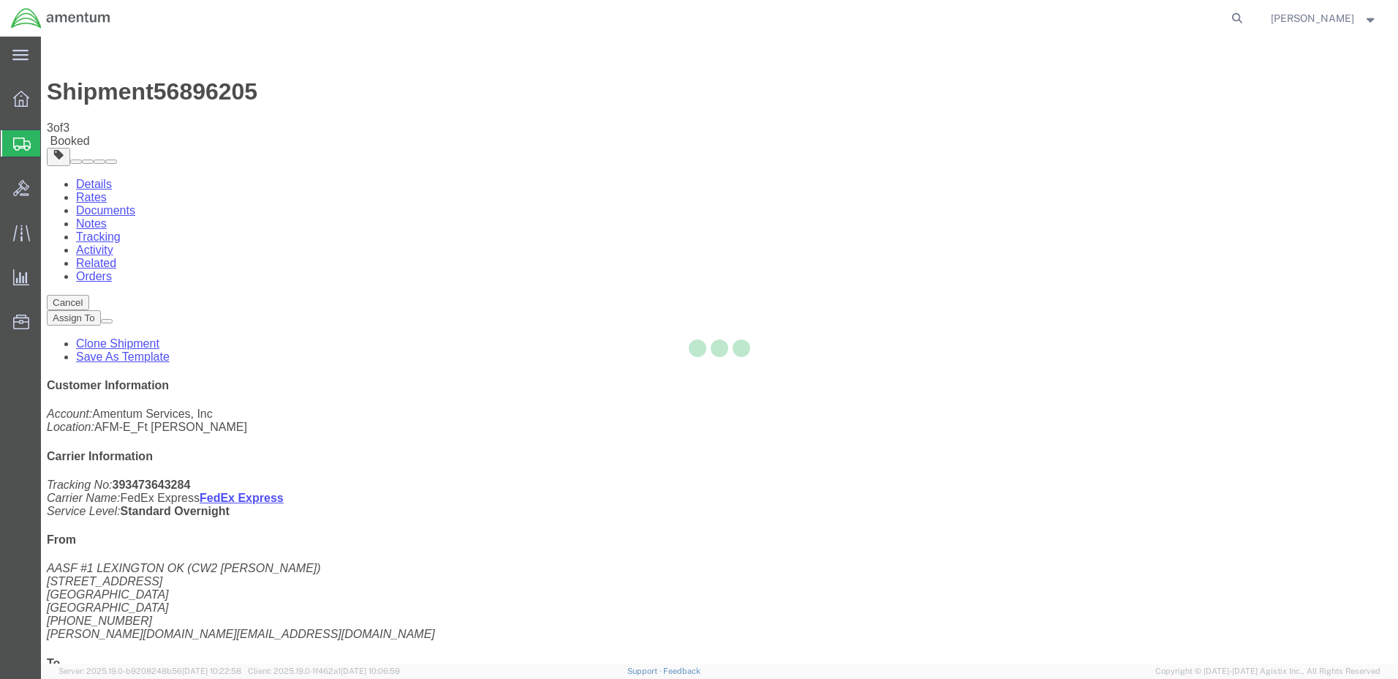
checkbox input "true"
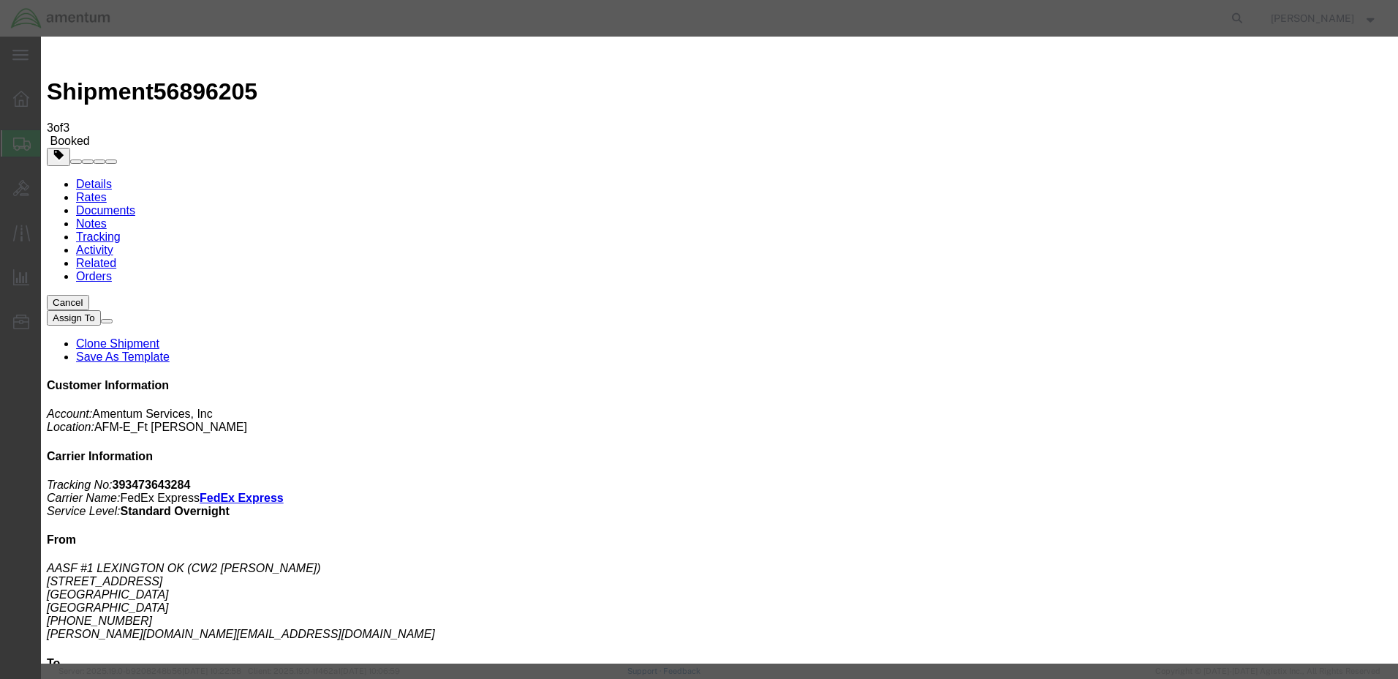
type input "[PERSON_NAME][EMAIL_ADDRESS][PERSON_NAME][DOMAIN_NAME]"
checkbox input "true"
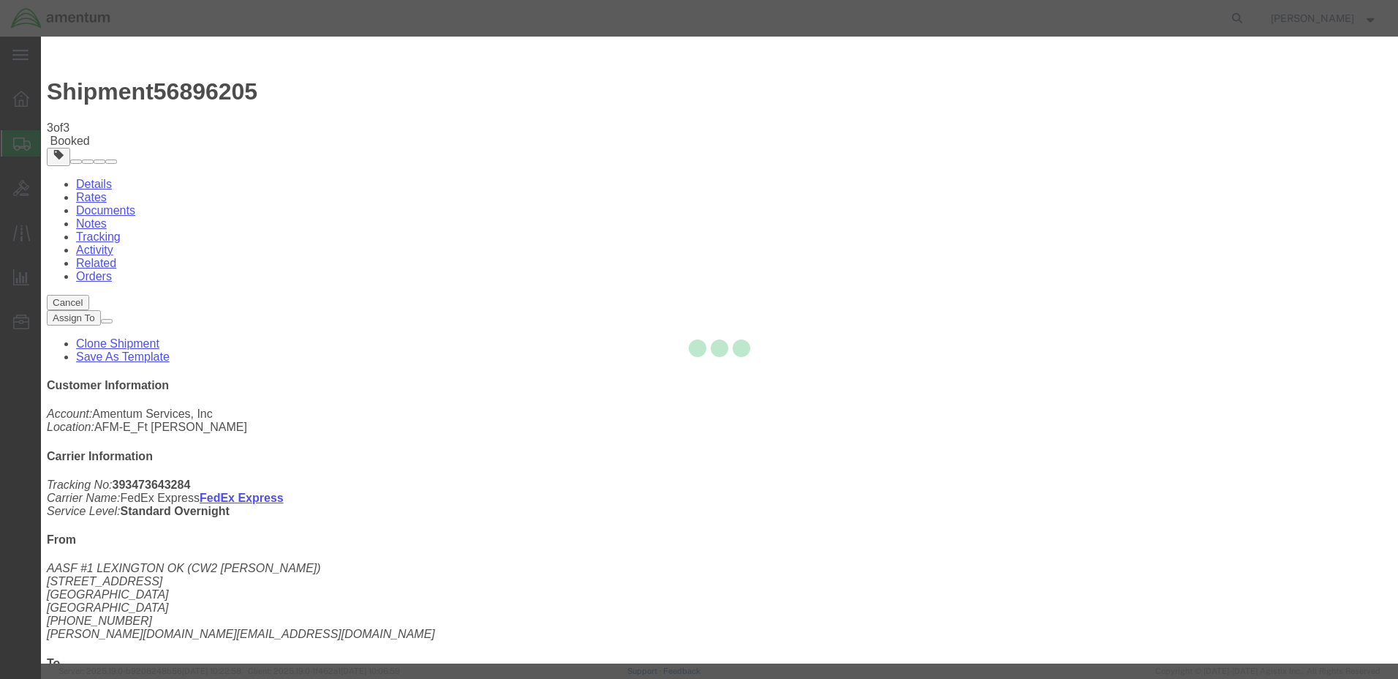
checkbox input "false"
